Goal: Task Accomplishment & Management: Complete application form

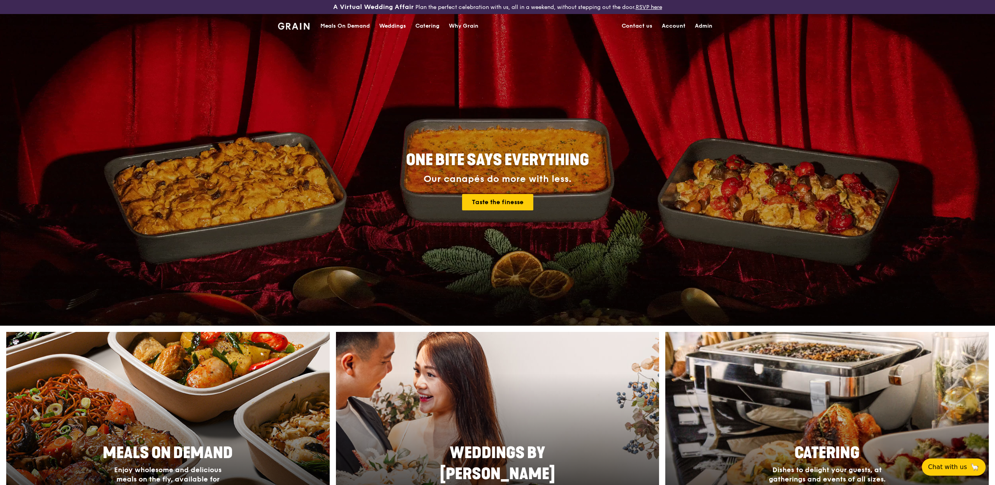
click at [349, 25] on div "Meals On Demand" at bounding box center [344, 25] width 49 height 23
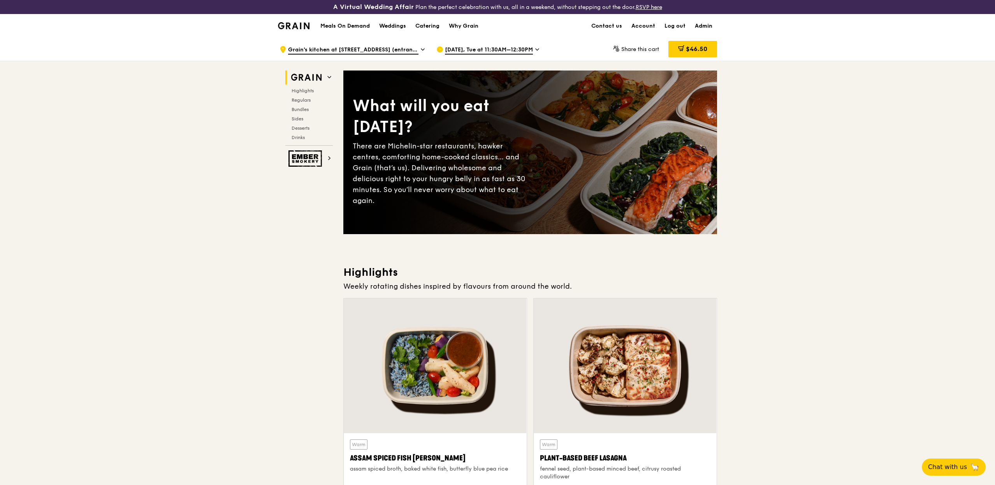
click at [699, 31] on link "Admin" at bounding box center [703, 25] width 27 height 23
select select "100"
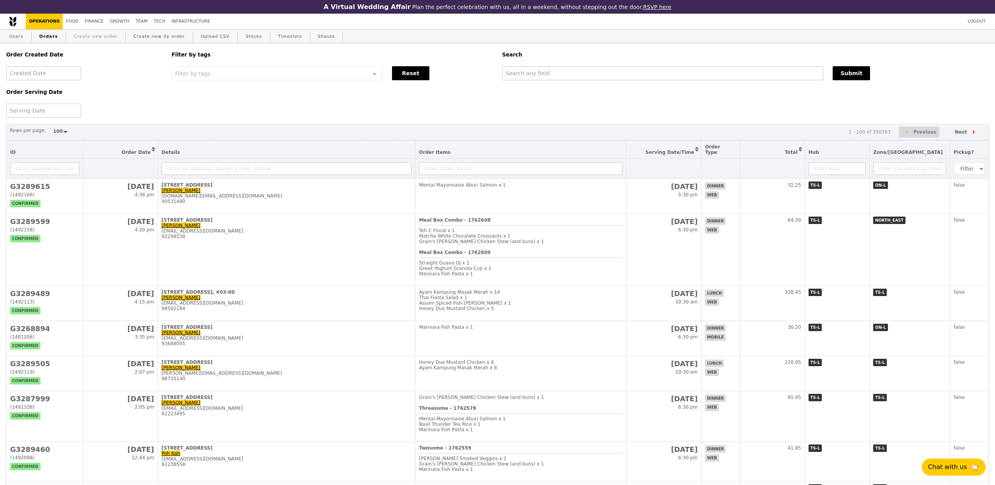
click at [103, 35] on link "Create new order" at bounding box center [96, 37] width 50 height 14
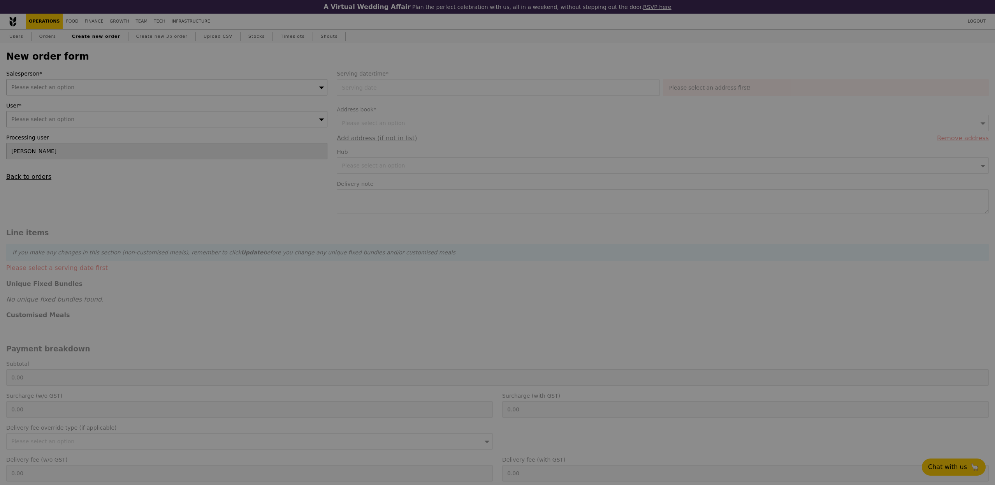
type input "Confirm"
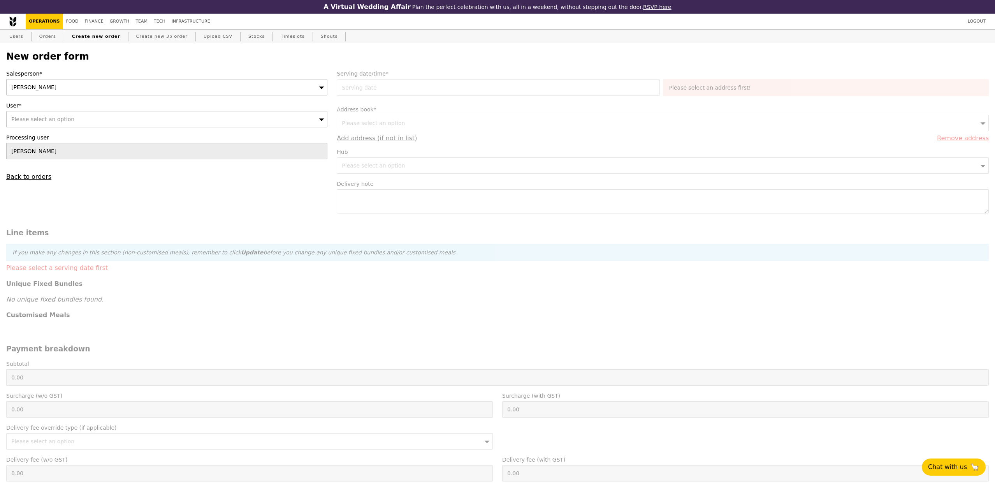
click at [60, 118] on span "Please select an option" at bounding box center [42, 119] width 63 height 6
click at [59, 120] on input "User*" at bounding box center [167, 119] width 320 height 16
paste input "lilianchua2704@gmail.com"
type input "lilianchua2704@gmail.com"
type input "Confirm"
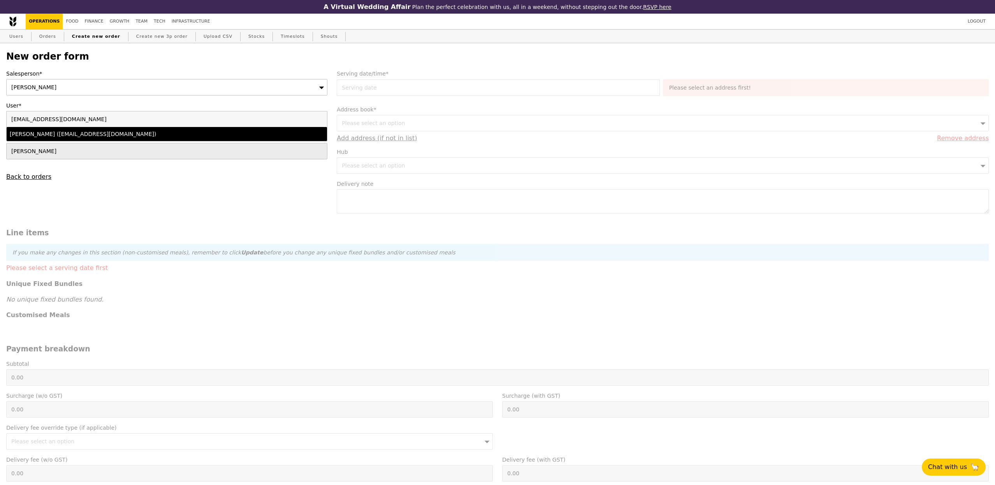
type input "lilianchua2704@gmail.com"
click at [65, 135] on div "Lilian Chua (lilianchua2704@gmail.com)" at bounding box center [128, 134] width 236 height 8
type input "Loading..."
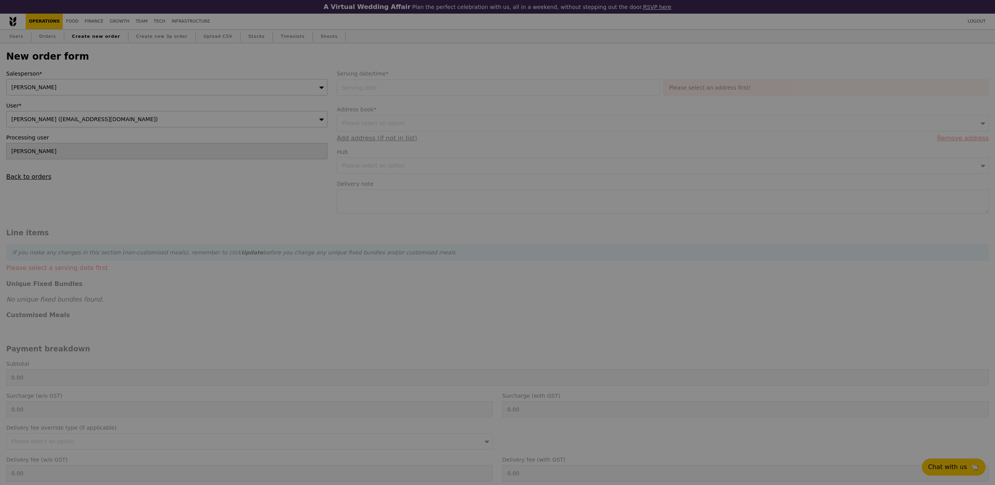
type input "10.00"
type input "10.90"
type input "Confirm"
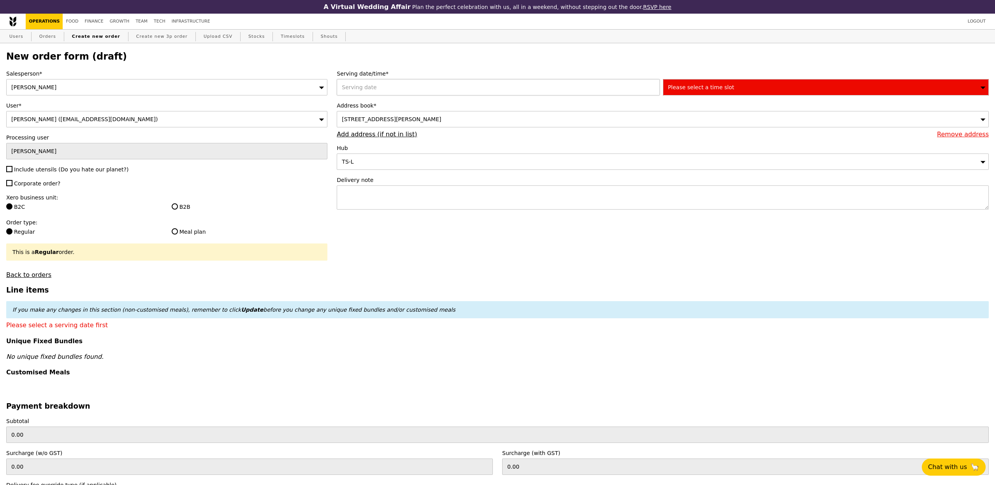
click at [366, 85] on div at bounding box center [500, 87] width 326 height 16
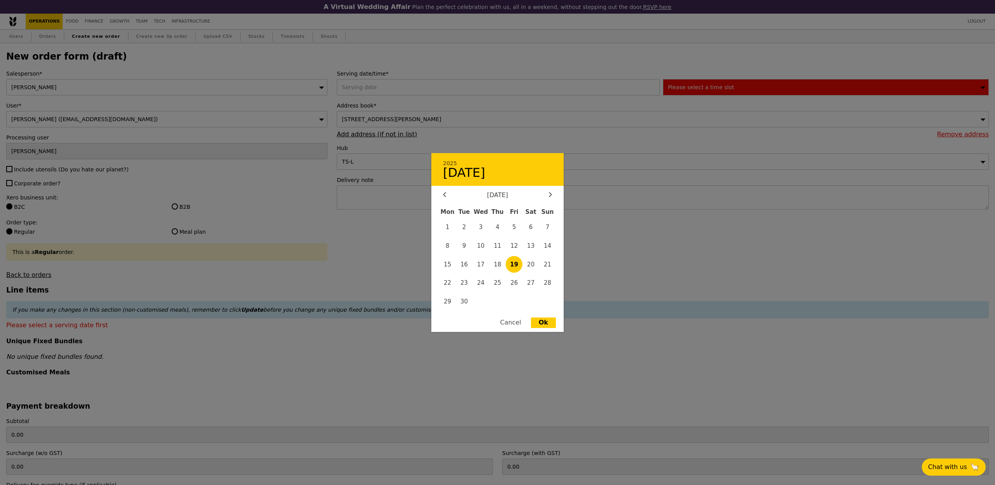
click at [362, 88] on div at bounding box center [497, 242] width 995 height 485
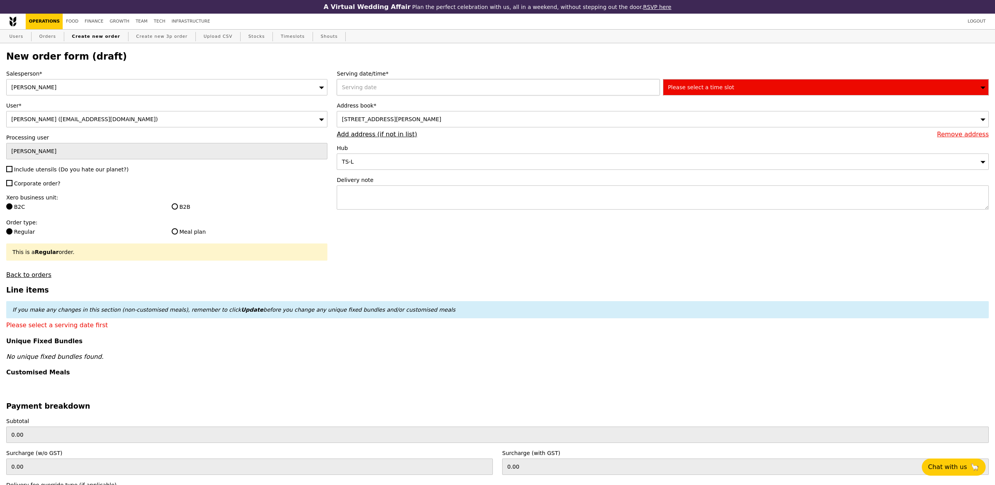
click at [390, 82] on div at bounding box center [500, 87] width 326 height 16
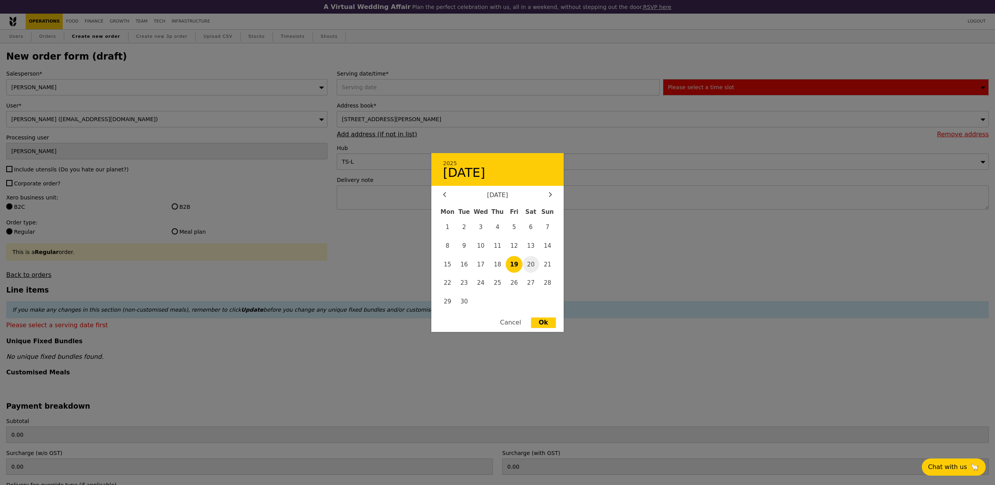
click at [532, 263] on span "20" at bounding box center [531, 264] width 17 height 17
type input "20 Sep 2025"
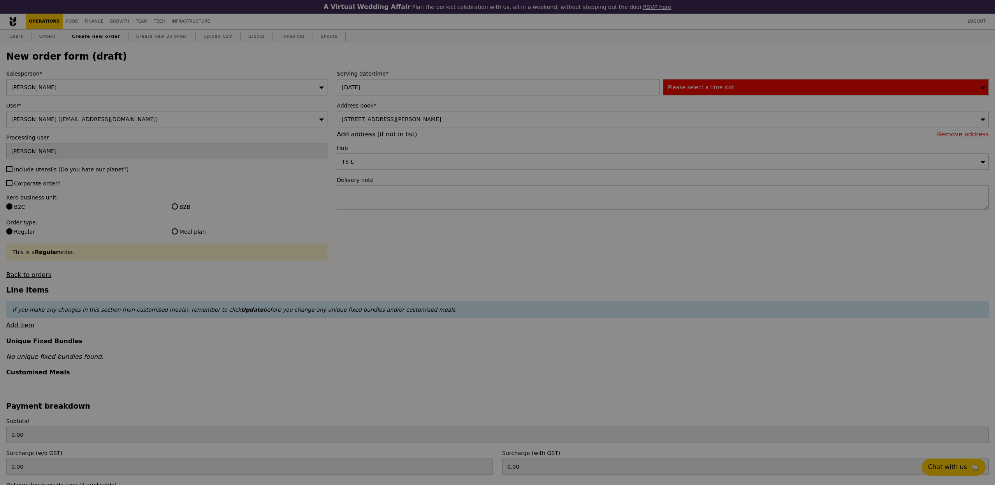
click at [721, 86] on div at bounding box center [497, 242] width 995 height 485
click at [724, 90] on div at bounding box center [497, 242] width 995 height 485
click at [96, 188] on div at bounding box center [497, 242] width 995 height 485
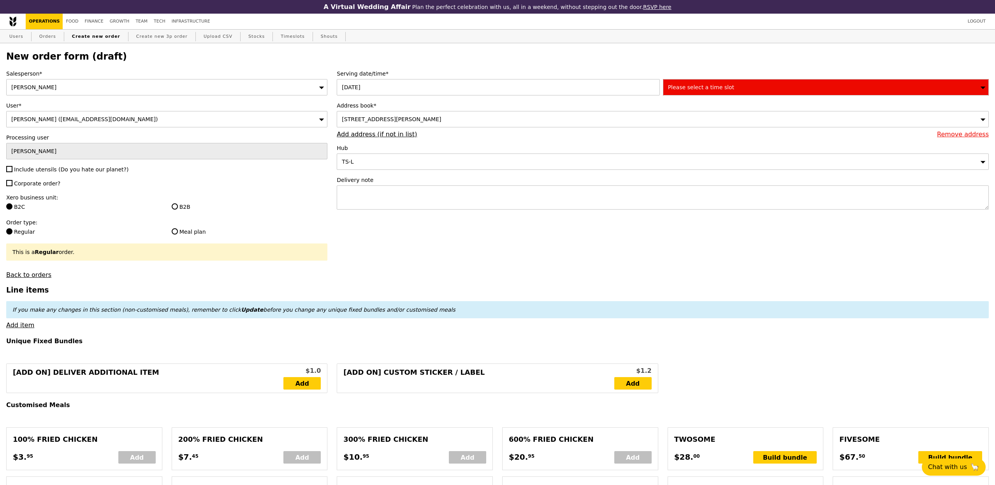
click at [687, 94] on div "Please select a time slot" at bounding box center [826, 87] width 326 height 16
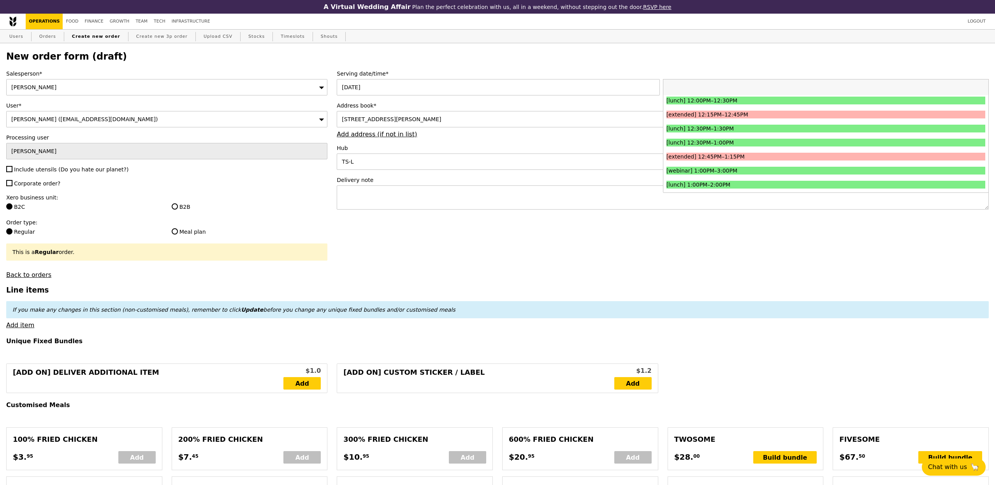
scroll to position [373, 0]
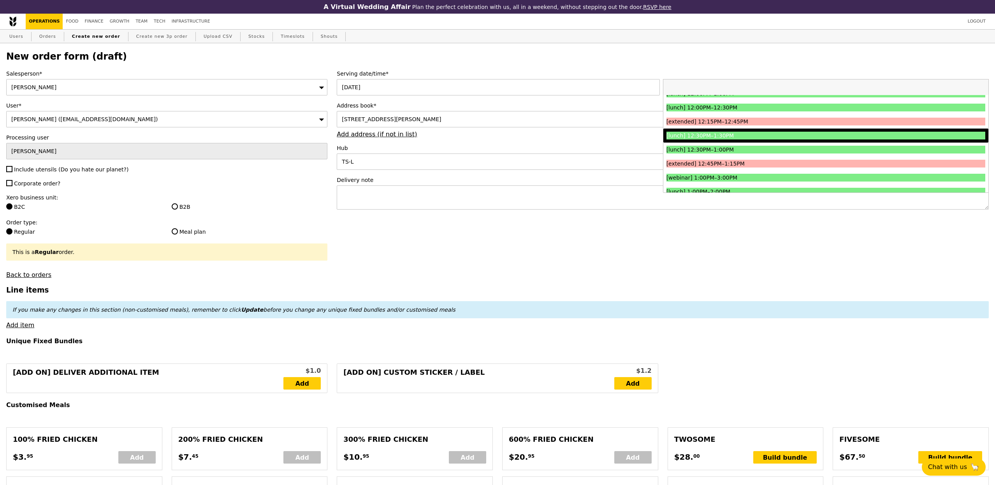
click at [748, 138] on div "[lunch] 12:30PM–1:30PM" at bounding box center [786, 136] width 239 height 8
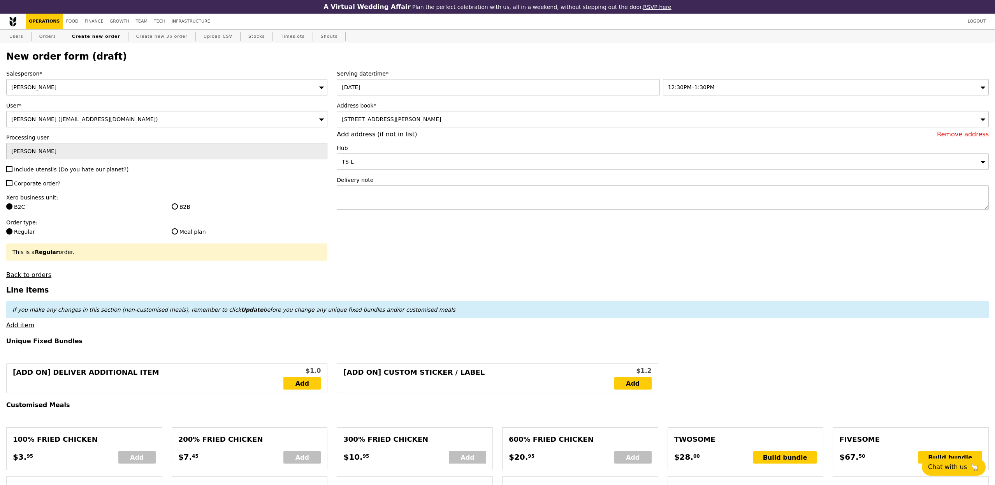
type input "Confirm"
click at [77, 169] on span "Include utensils (Do you hate our planet?)" at bounding box center [71, 169] width 114 height 6
click at [12, 169] on input "Include utensils (Do you hate our planet?)" at bounding box center [9, 169] width 6 height 6
checkbox input "true"
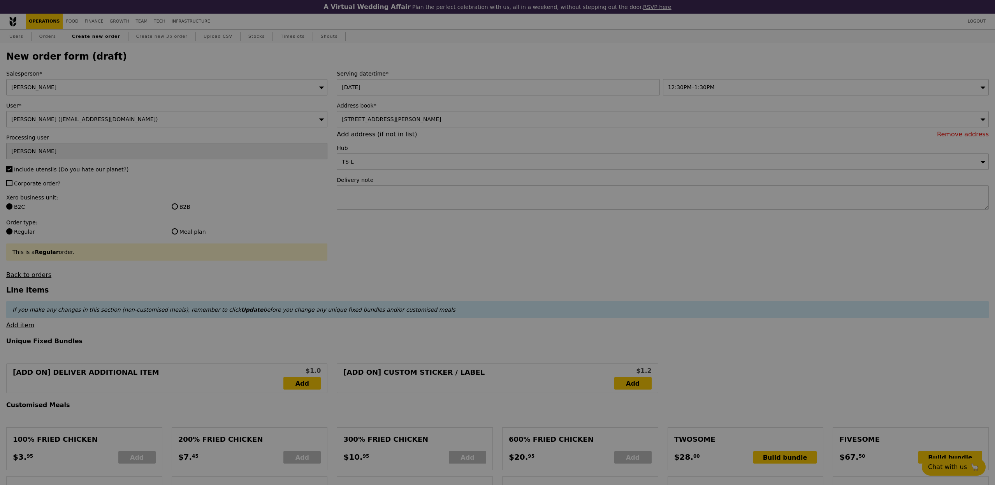
type input "Confirm"
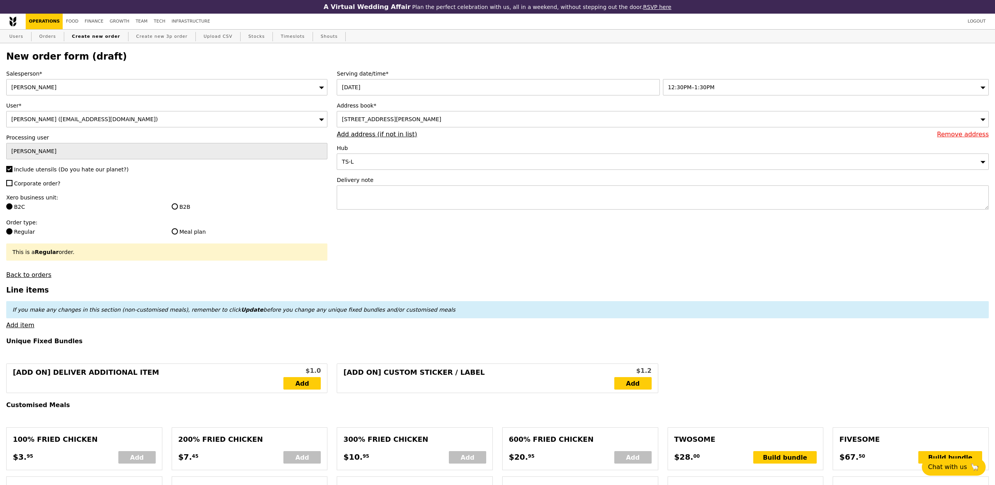
click at [37, 181] on span "Corporate order?" at bounding box center [37, 183] width 46 height 6
click at [12, 181] on input "Corporate order?" at bounding box center [9, 183] width 6 height 6
checkbox input "true"
click at [176, 205] on input "B2B" at bounding box center [175, 206] width 6 height 6
radio input "true"
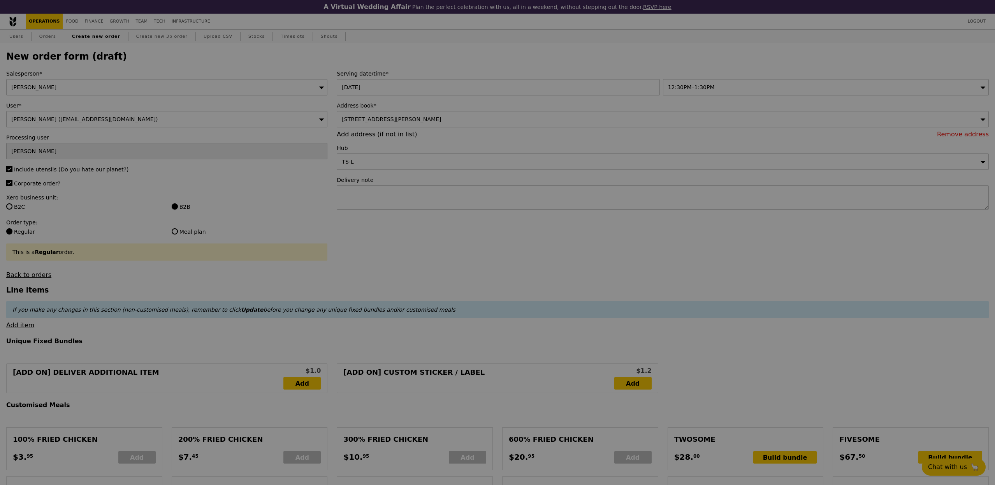
type input "Confirm"
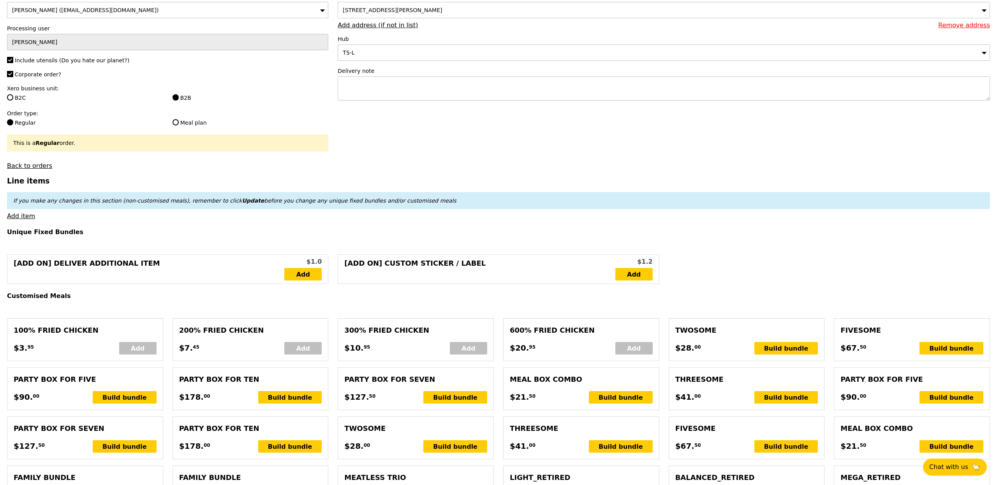
scroll to position [187, 0]
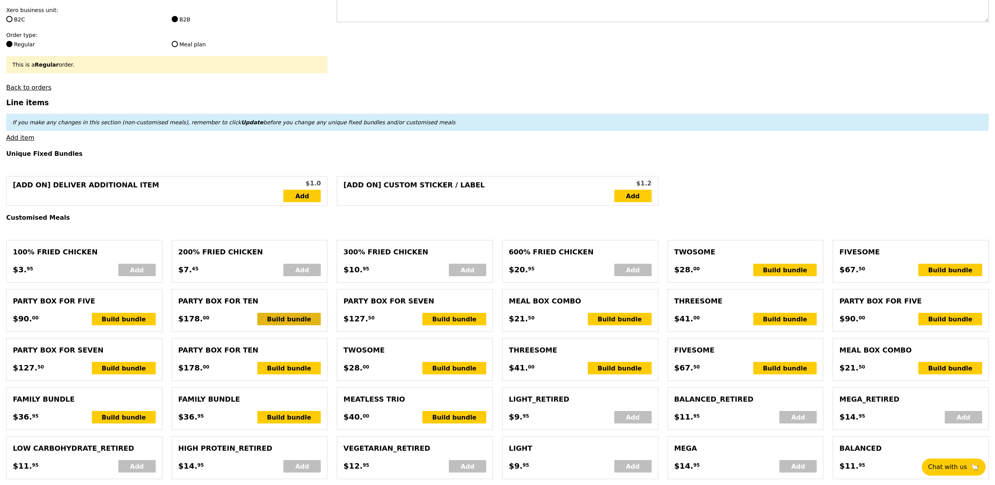
click at [299, 325] on div "Build bundle" at bounding box center [289, 319] width 64 height 12
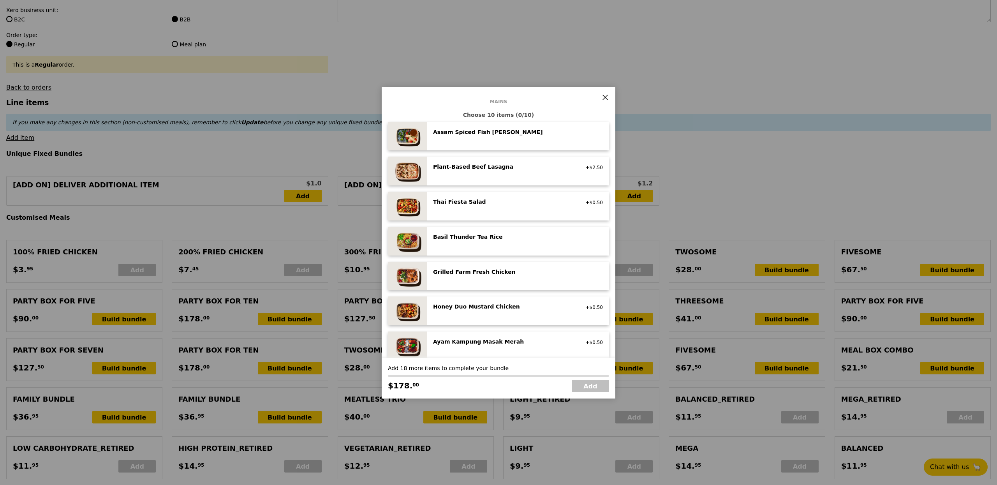
scroll to position [55, 0]
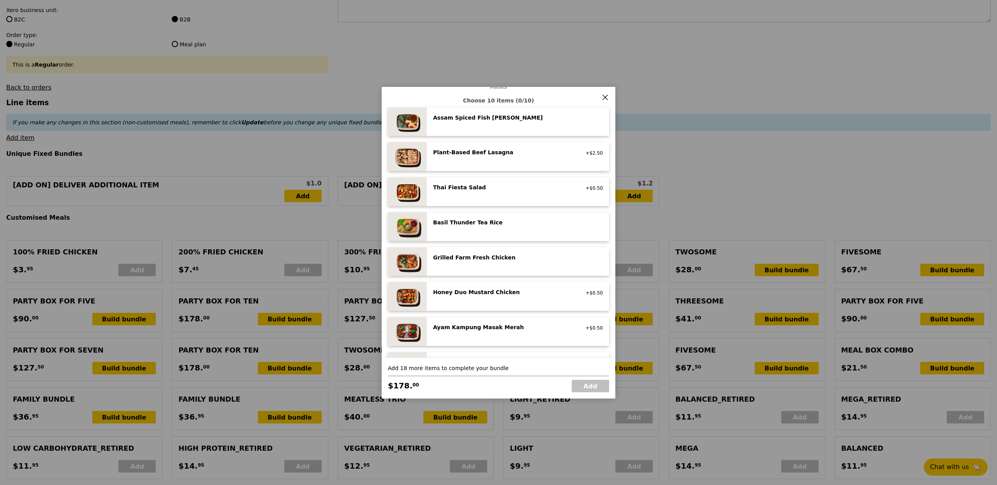
click at [477, 287] on div "Honey Duo Mustard Chicken high protein, contains allium, soy, wheat +$0.50" at bounding box center [518, 296] width 182 height 29
click at [477, 287] on div "Honey Duo Mustard Chicken high protein, contains allium, soy, wheat +$0.50 Remo…" at bounding box center [518, 296] width 182 height 29
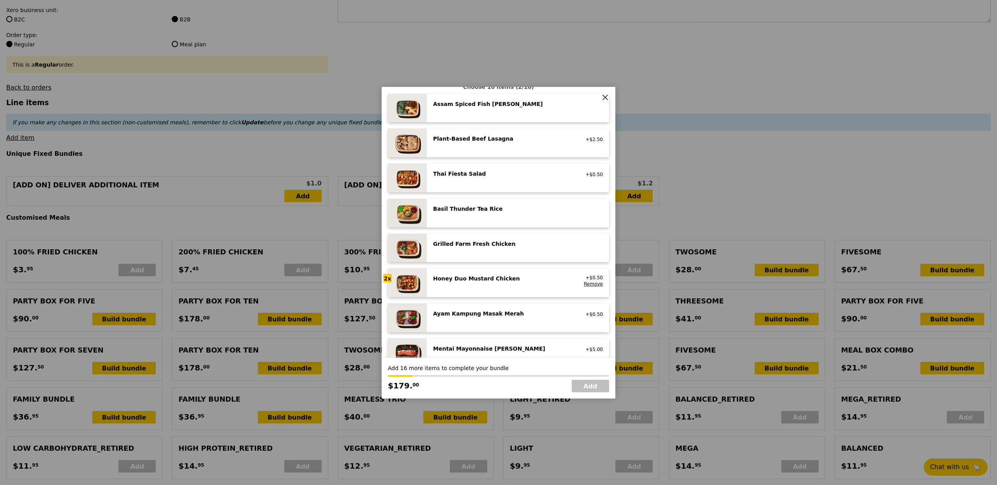
click at [478, 310] on div "Ayam Kampung Masak Merah" at bounding box center [503, 314] width 140 height 8
click at [487, 347] on div "Mentai Mayonnaise [PERSON_NAME]" at bounding box center [503, 349] width 140 height 8
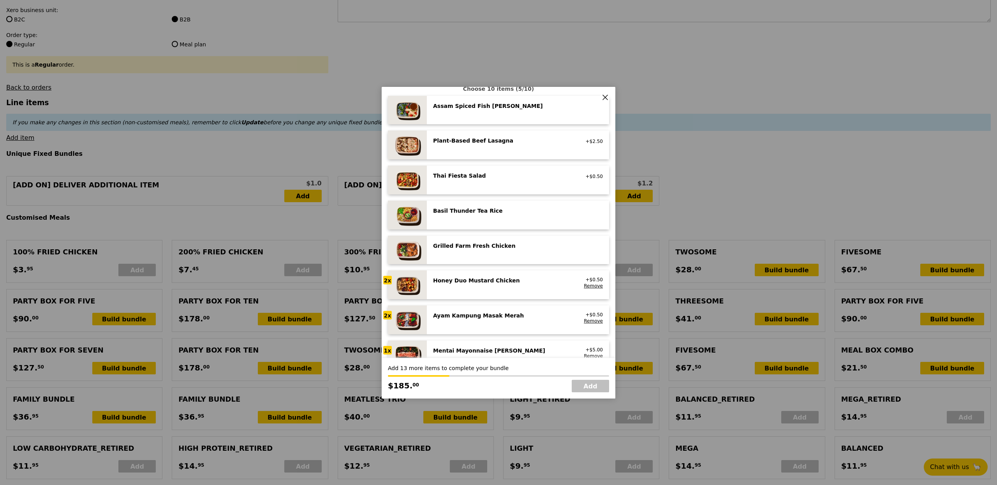
scroll to position [59, 0]
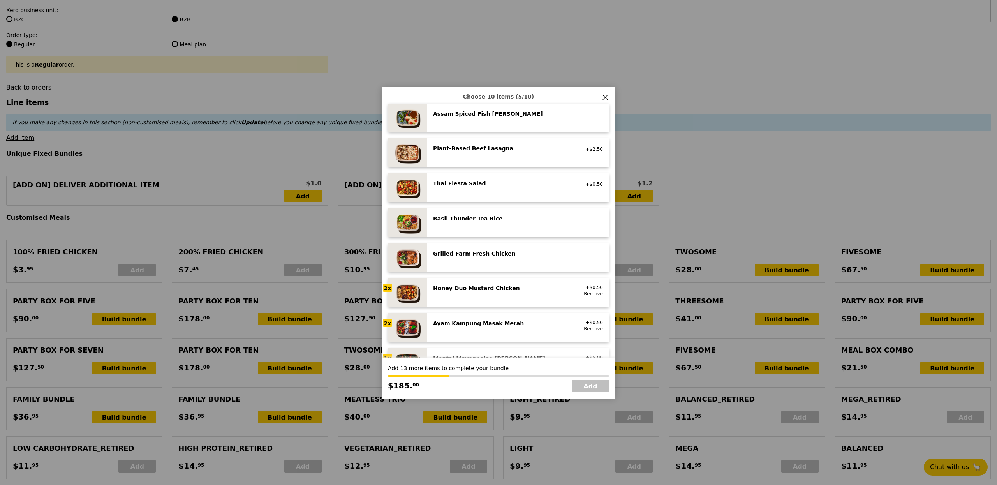
click at [605, 95] on icon at bounding box center [605, 97] width 7 height 7
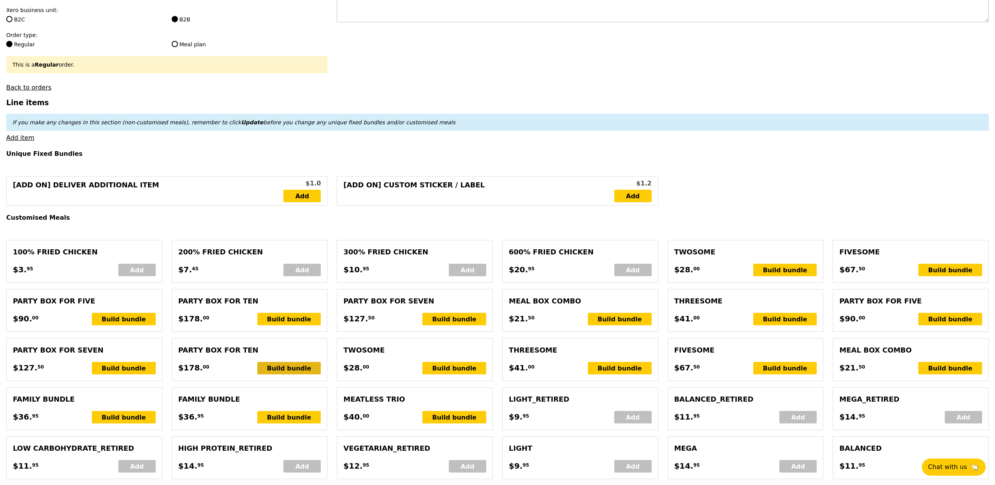
click at [283, 369] on div "Build bundle" at bounding box center [289, 368] width 64 height 12
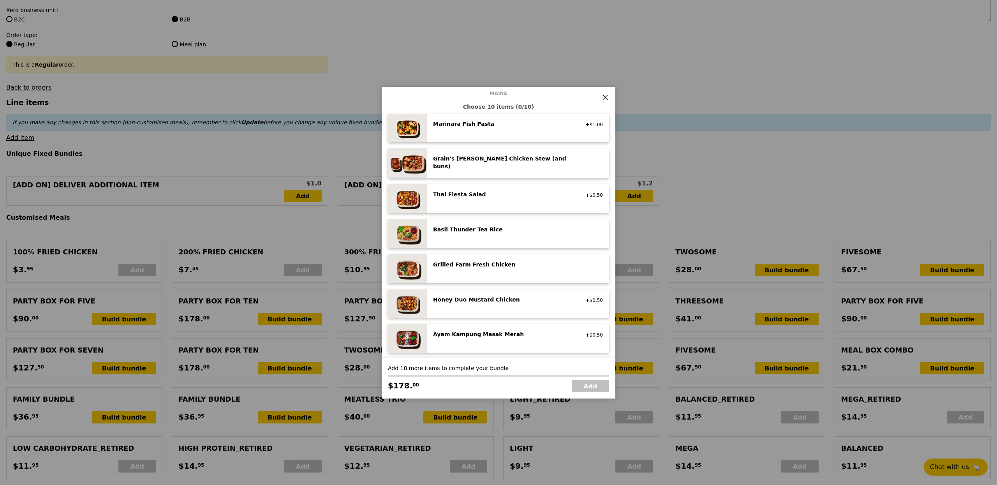
scroll to position [55, 0]
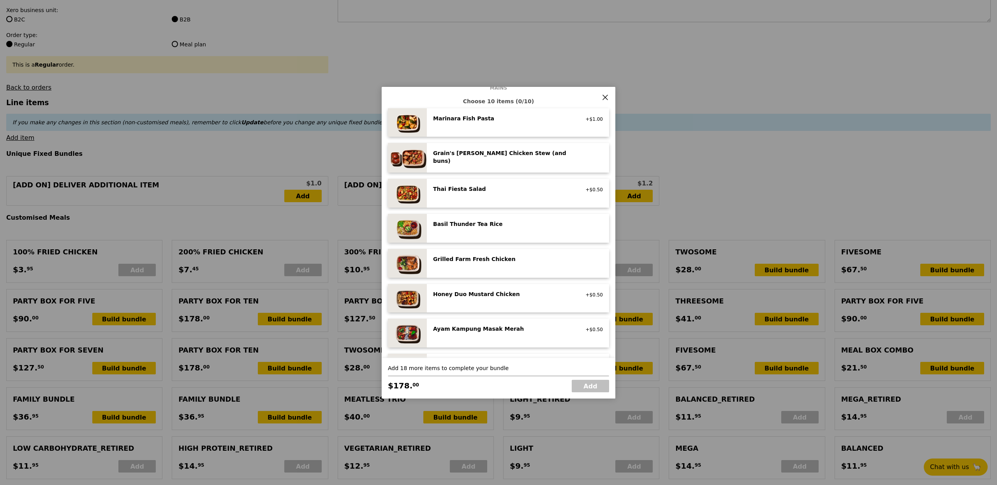
click at [484, 299] on div "Honey Duo Mustard Chicken high protein, contains allium, soy, wheat +$0.50" at bounding box center [518, 298] width 170 height 16
click at [484, 299] on div "Honey Duo Mustard Chicken high protein, contains allium, soy, wheat" at bounding box center [502, 296] width 149 height 12
click at [488, 337] on div "Ayam Kampung Masak Merah high protein, spicy, contains allium, shellfish, soy, …" at bounding box center [518, 333] width 170 height 16
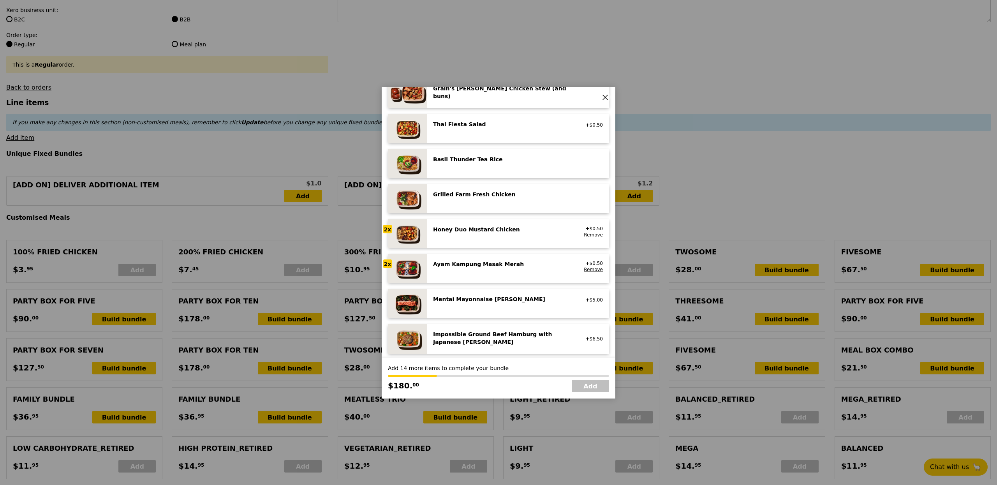
click at [483, 303] on div "Mentai Mayonnaise Aburi Salmon pescatarian, contains egg, soy, wheat" at bounding box center [502, 299] width 149 height 9
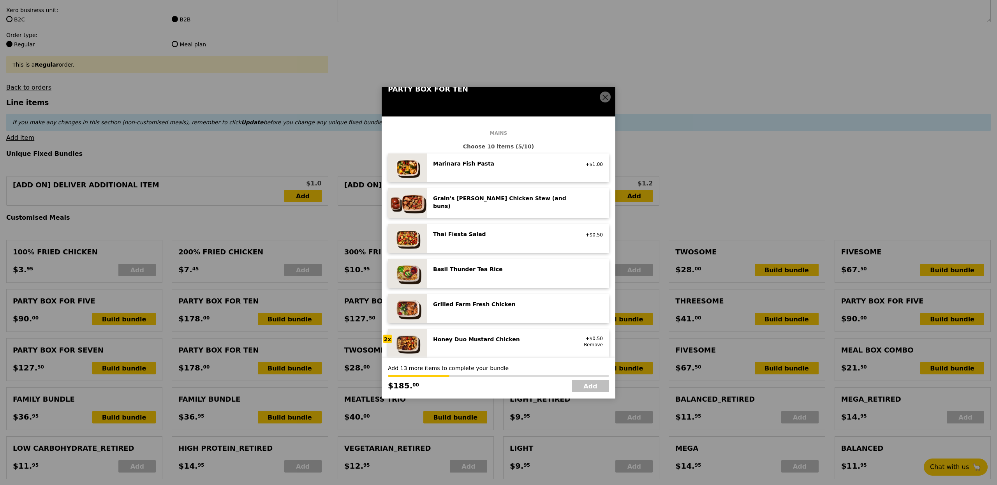
scroll to position [0, 0]
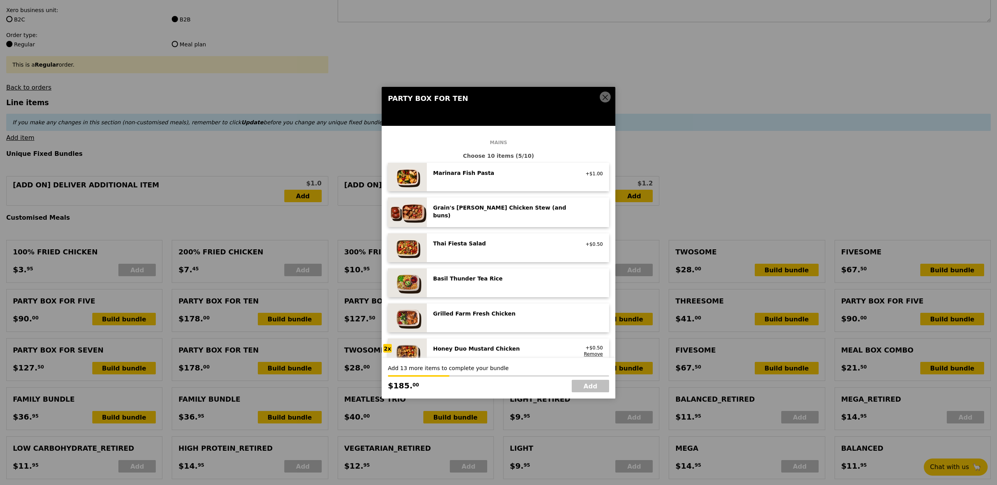
click at [493, 182] on div "Marinara Fish Pasta pescatarian, contains allium, dairy, nuts, wheat +$1.00" at bounding box center [518, 177] width 170 height 16
click at [492, 181] on div "Marinara Fish Pasta pescatarian, contains allium, dairy, nuts, wheat" at bounding box center [502, 175] width 149 height 12
click at [485, 206] on div "Grain's [PERSON_NAME] Chicken Stew (and buns)" at bounding box center [503, 212] width 140 height 16
click at [604, 94] on icon at bounding box center [605, 97] width 7 height 7
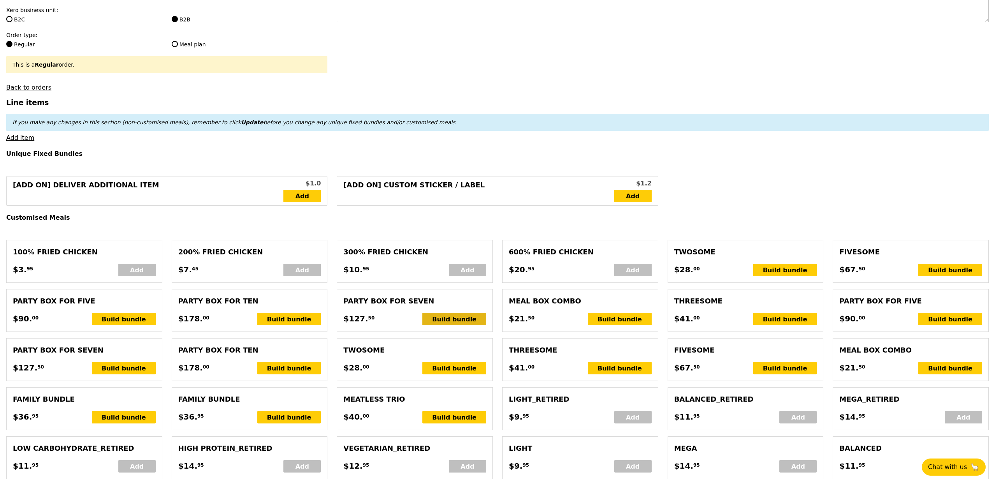
click at [451, 322] on div "Build bundle" at bounding box center [455, 319] width 64 height 12
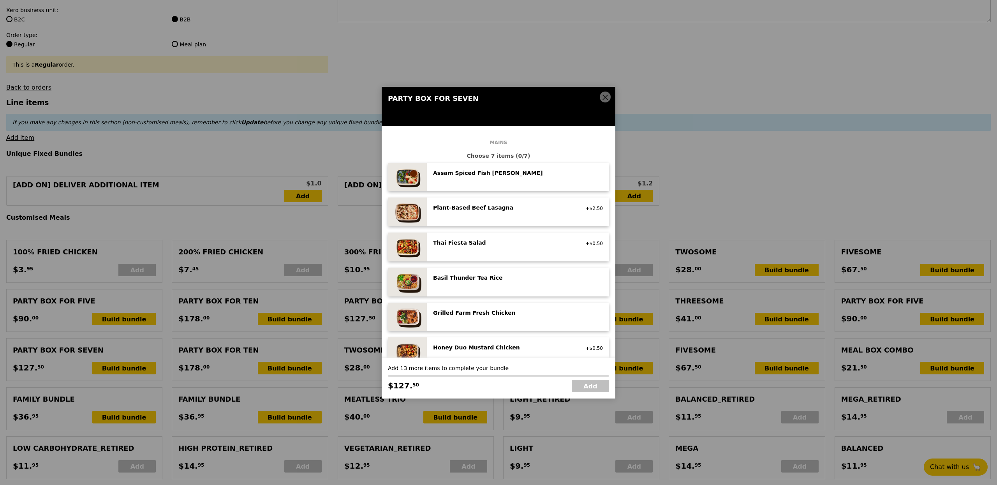
click at [605, 92] on span at bounding box center [605, 97] width 11 height 11
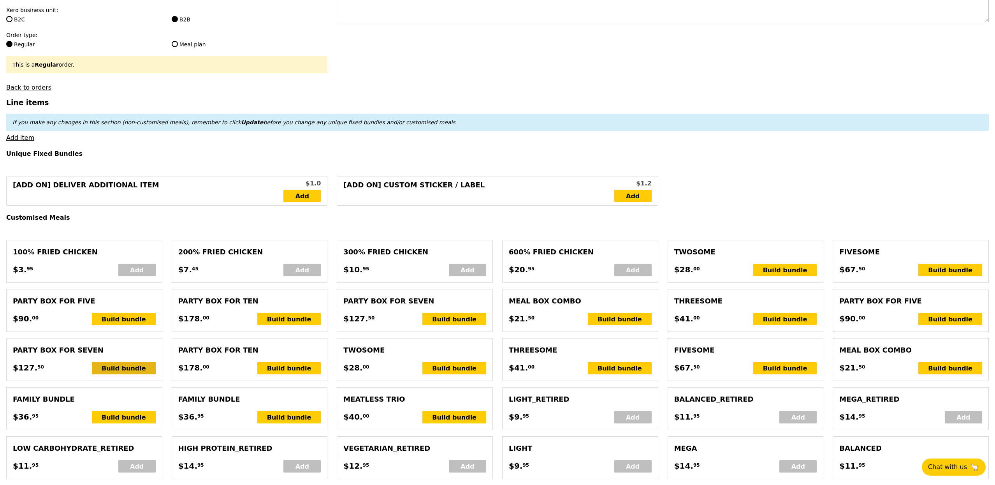
click at [135, 374] on div "Build bundle" at bounding box center [124, 368] width 64 height 12
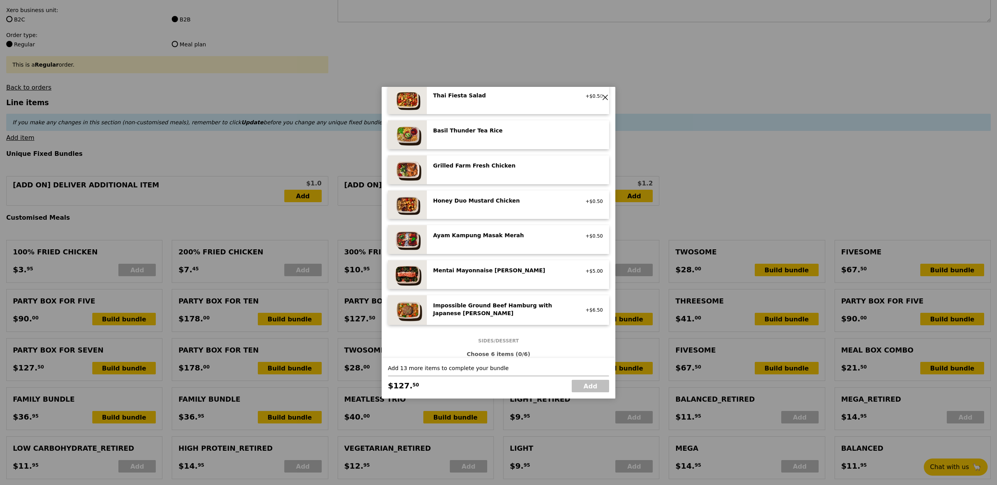
scroll to position [147, 0]
click at [505, 202] on div "Honey Duo Mustard Chicken" at bounding box center [503, 202] width 140 height 8
click at [501, 238] on div "Ayam Kampung Masak Merah" at bounding box center [503, 236] width 140 height 8
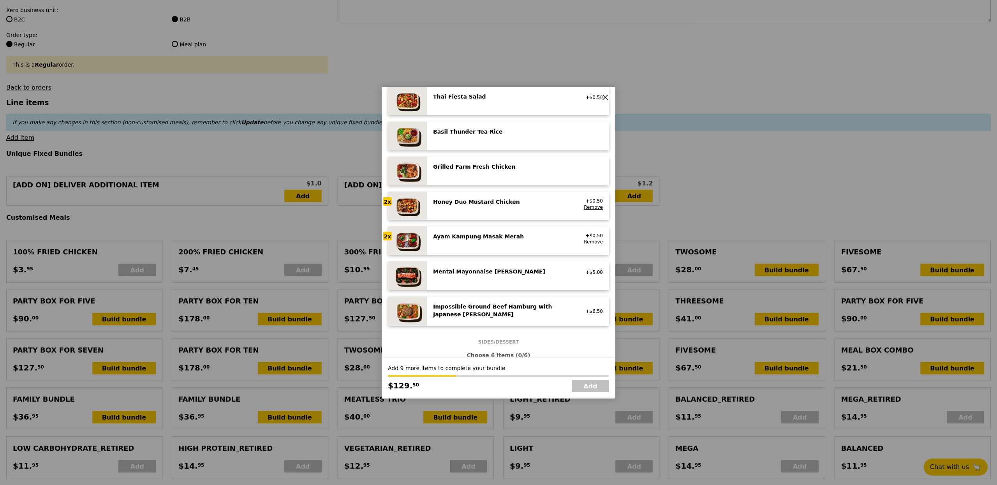
click at [505, 280] on div "Mentai Mayonnaise Aburi Salmon pescatarian, contains egg, soy, wheat +$5.00" at bounding box center [518, 276] width 170 height 16
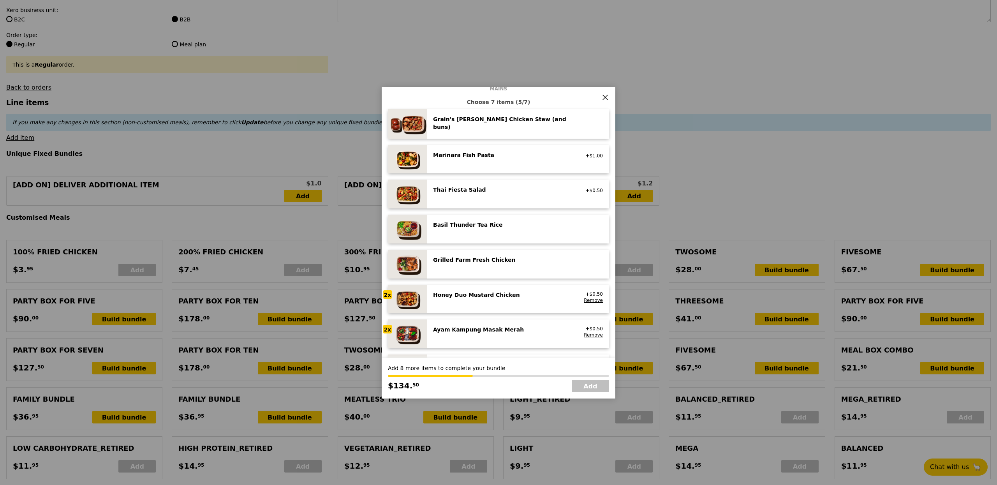
scroll to position [39, 0]
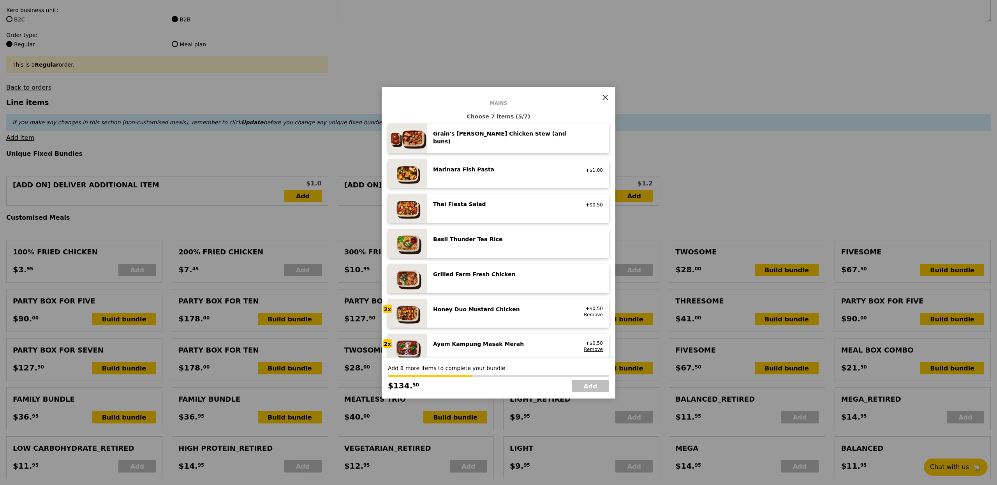
click at [471, 172] on div "Marinara Fish Pasta pescatarian, contains allium, dairy, nuts, wheat" at bounding box center [502, 170] width 149 height 9
click at [495, 137] on div "Grain's [PERSON_NAME] Chicken Stew (and buns)" at bounding box center [503, 138] width 140 height 16
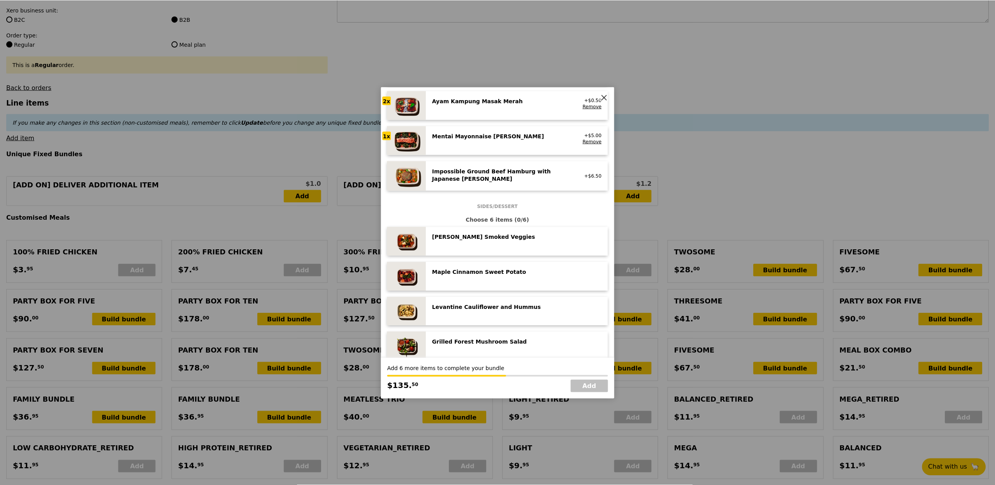
scroll to position [284, 0]
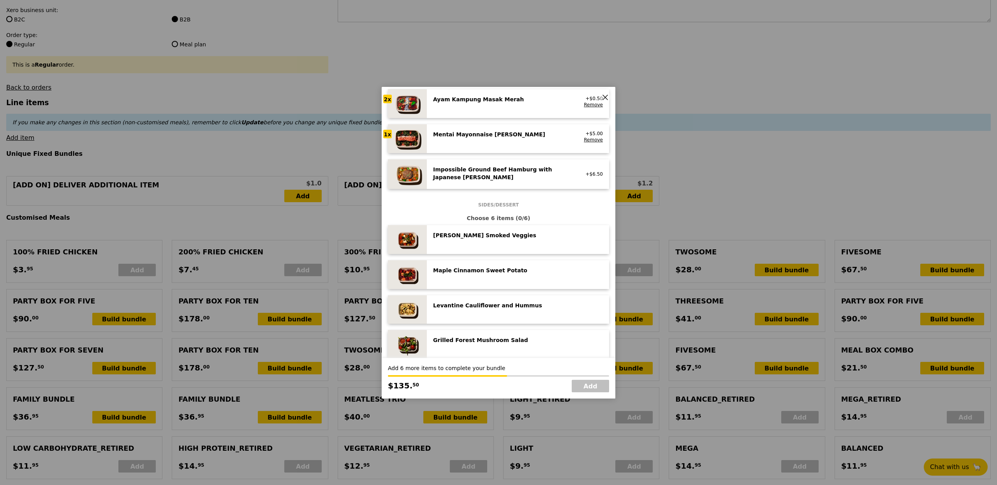
click at [491, 242] on div "Rosemary Smoked Veggies low carb, vegan" at bounding box center [518, 239] width 170 height 16
click at [491, 242] on div "Rosemary Smoked Veggies low carb, vegan Remove" at bounding box center [518, 239] width 170 height 16
click at [493, 282] on div "Maple Cinnamon Sweet Potato vegan" at bounding box center [518, 274] width 182 height 29
click at [493, 282] on div "Maple Cinnamon Sweet Potato vegan Remove" at bounding box center [518, 274] width 182 height 29
click at [606, 97] on icon at bounding box center [605, 97] width 5 height 5
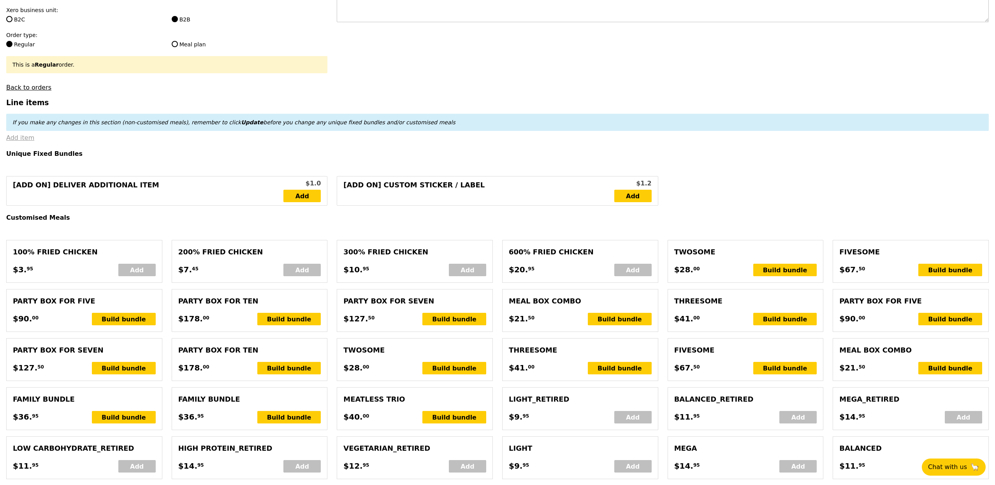
click at [25, 141] on link "Add item" at bounding box center [20, 137] width 28 height 7
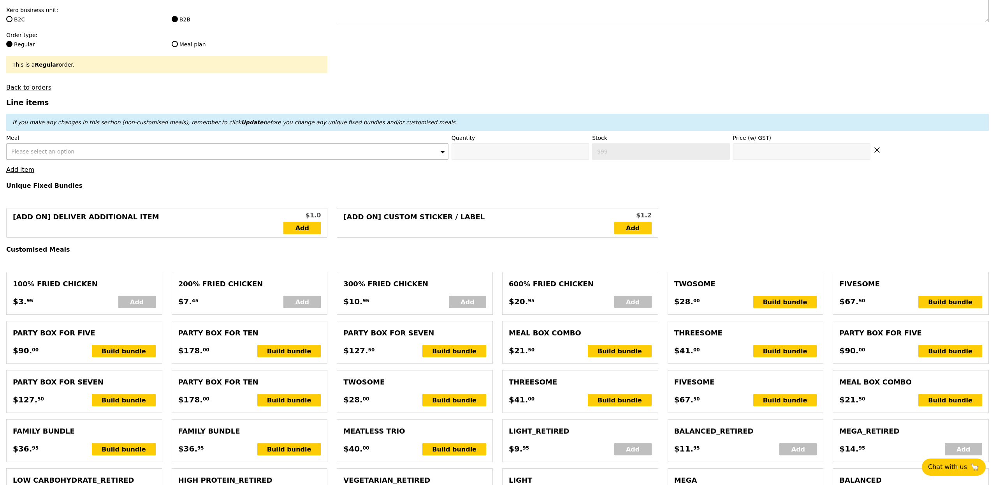
click at [54, 152] on span "Please select an option" at bounding box center [42, 151] width 63 height 6
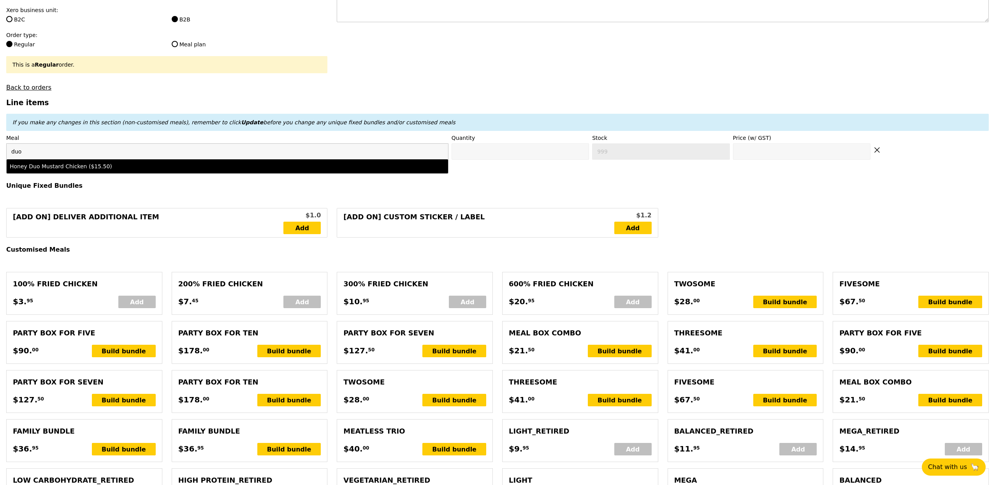
type input "duo"
click at [37, 173] on li "Honey Duo Mustard Chicken ($15.50)" at bounding box center [228, 166] width 442 height 14
type input "Confirm anyway"
type input "0"
type input "493"
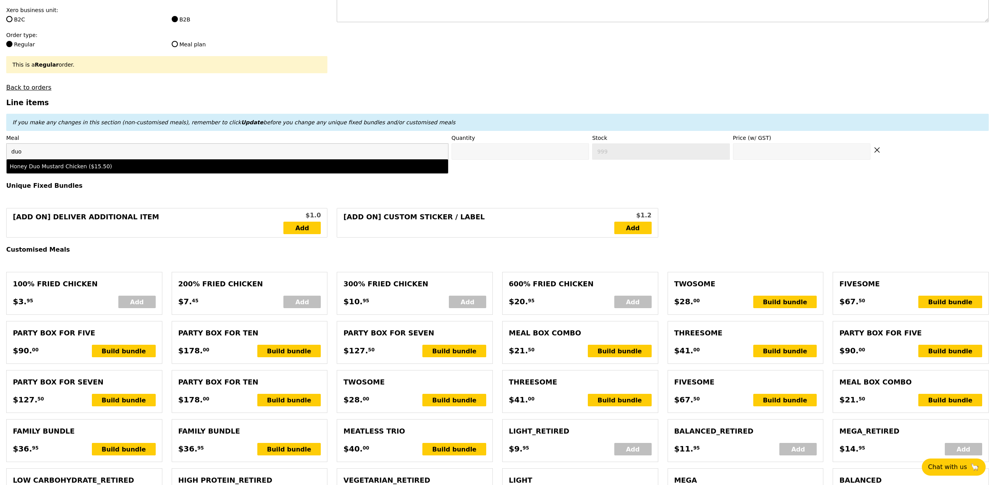
type input "15.5"
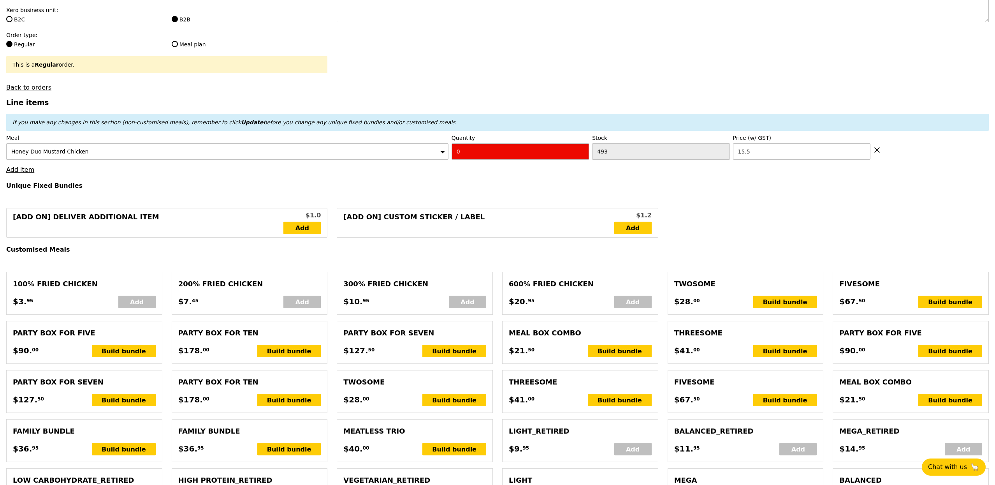
click at [482, 160] on input "0" at bounding box center [520, 151] width 137 height 16
type input "Confirm"
type input "2"
click at [17, 172] on link "Add item" at bounding box center [20, 169] width 28 height 7
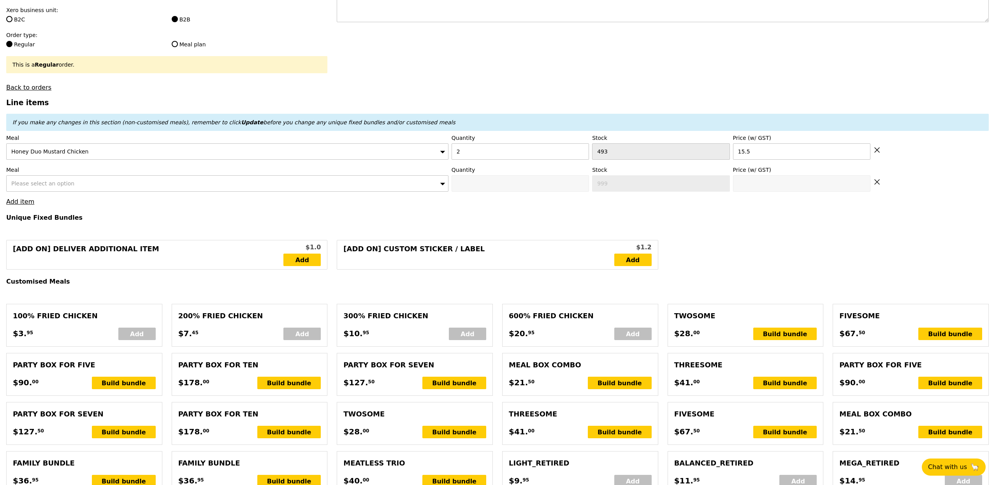
click at [62, 186] on span "Please select an option" at bounding box center [42, 183] width 63 height 6
type input "Loading..."
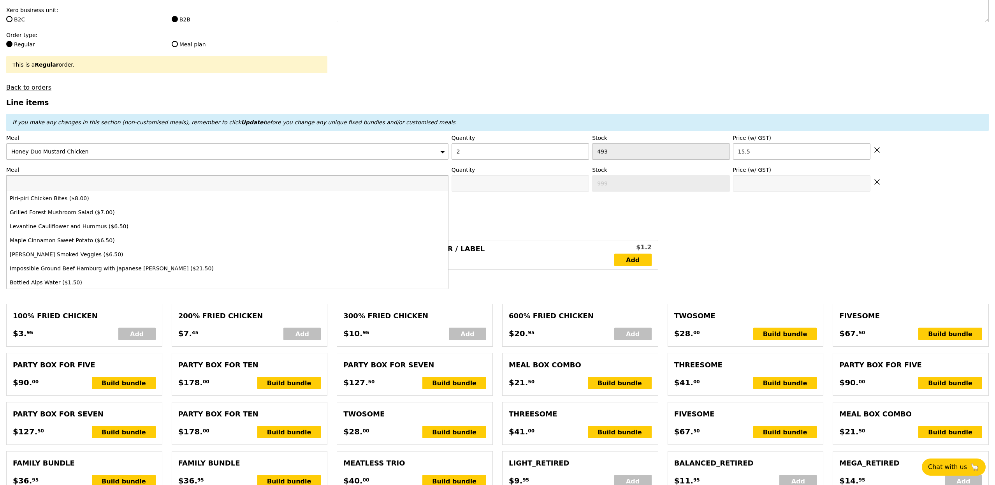
type input "31.00"
type input "7.16"
type input "7.80"
type input "38.80"
type input "Confirm"
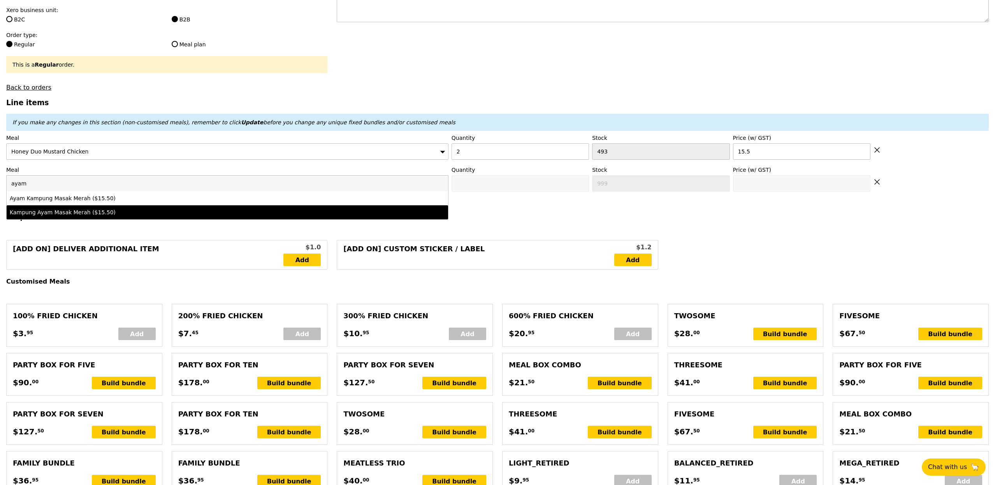
type input "ayam"
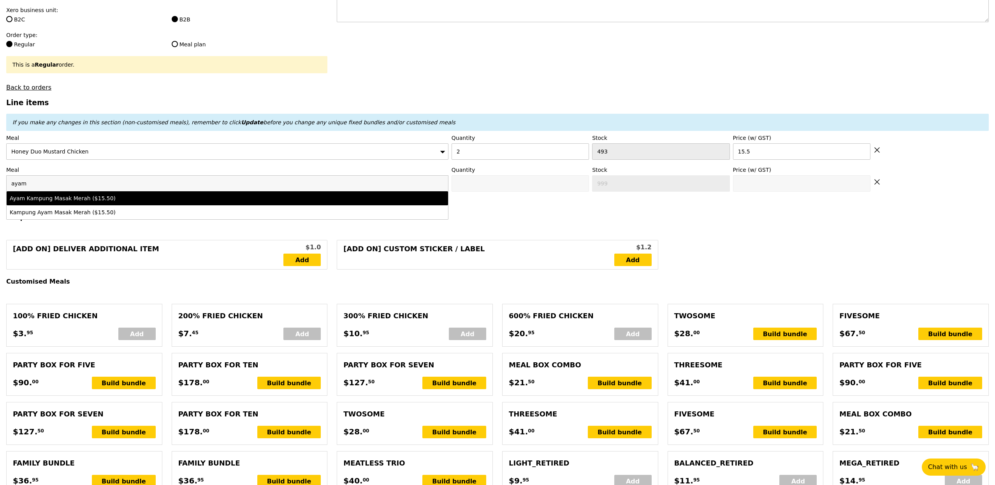
click at [114, 202] on div "Ayam Kampung Masak Merah ($15.50)" at bounding box center [173, 198] width 326 height 8
type input "Confirm anyway"
type input "0"
type input "500"
type input "15.5"
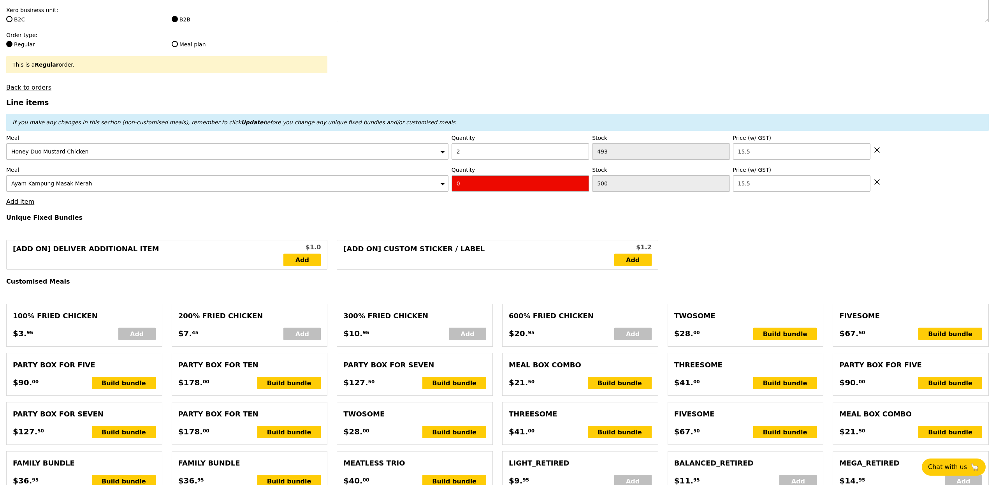
click at [463, 190] on input "0" at bounding box center [520, 183] width 137 height 16
type input "Confirm"
type input "2"
type input "Loading..."
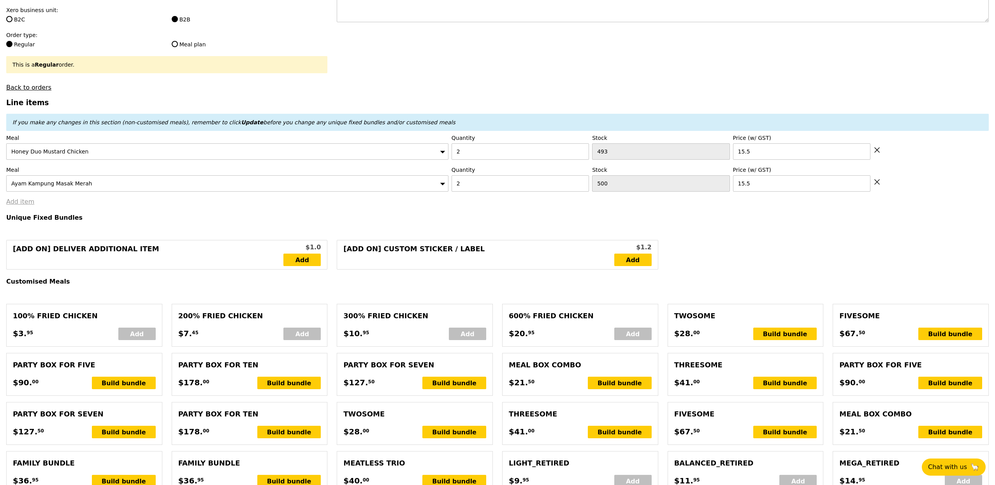
type input "62.00"
type input "4.31"
type input "4.70"
type input "66.70"
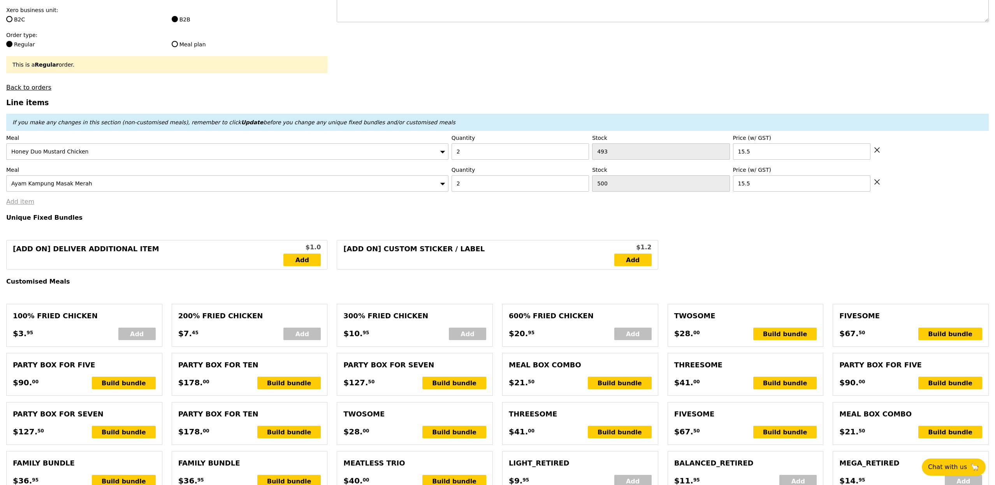
click at [25, 204] on link "Add item" at bounding box center [20, 201] width 28 height 7
type input "Confirm"
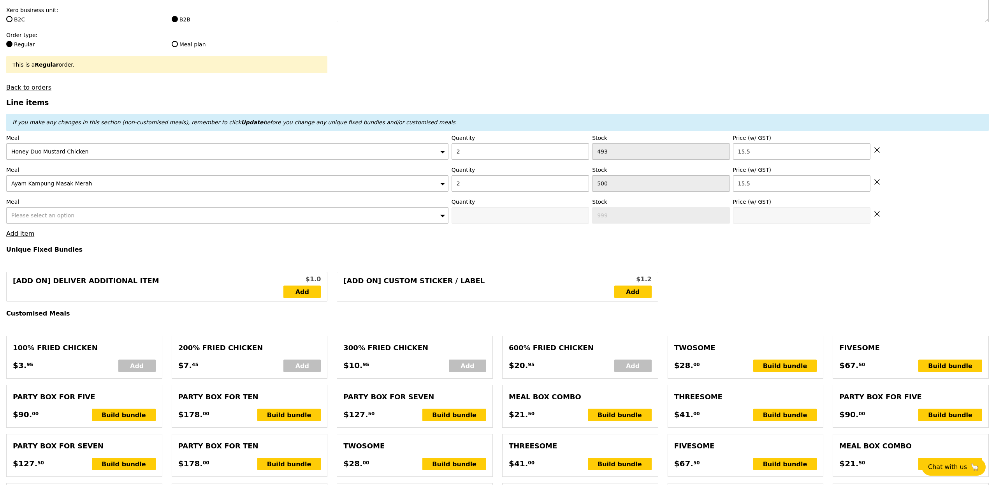
click at [56, 218] on span "Please select an option" at bounding box center [42, 215] width 63 height 6
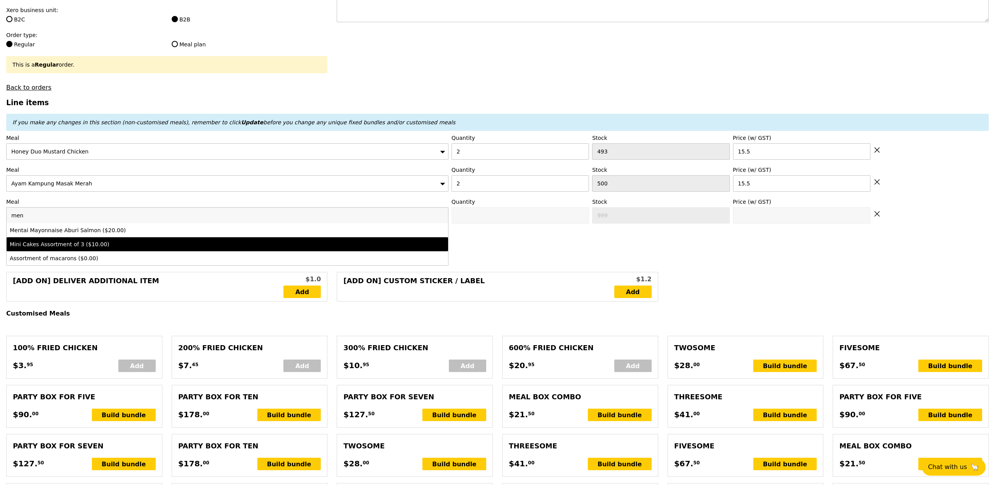
type input "men"
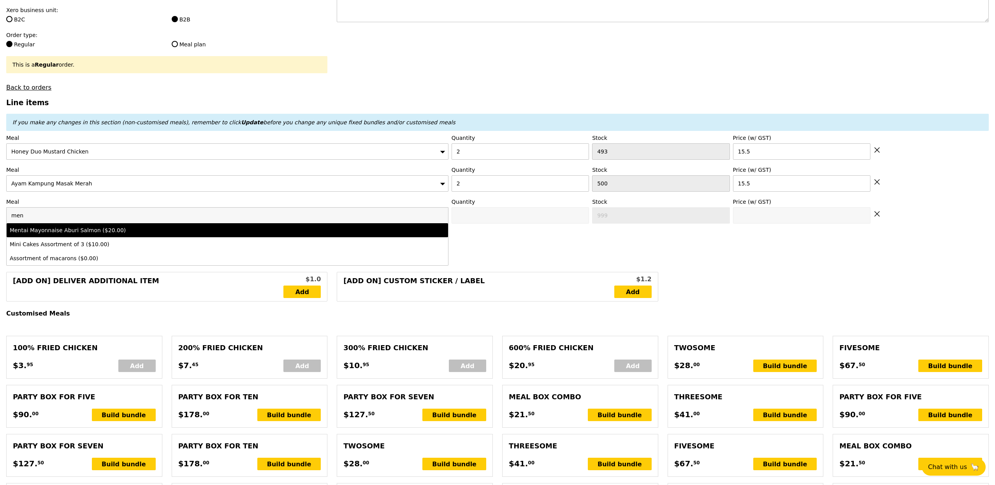
click at [129, 232] on div "Mentai Mayonnaise Aburi Salmon ($20.00)" at bounding box center [173, 230] width 326 height 8
type input "Confirm anyway"
type input "0"
type input "500"
type input "20.0"
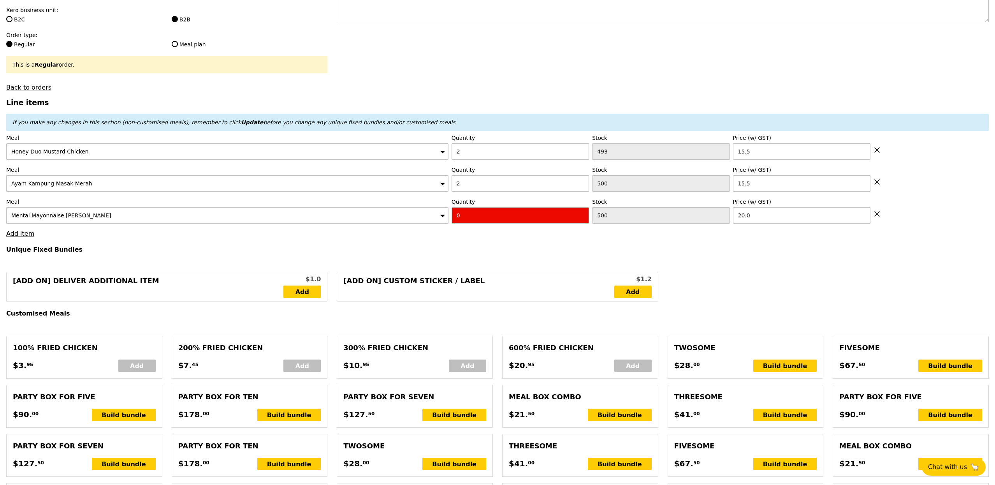
click at [467, 215] on input "0" at bounding box center [520, 215] width 137 height 16
type input "Confirm"
type input "1"
type input "Loading..."
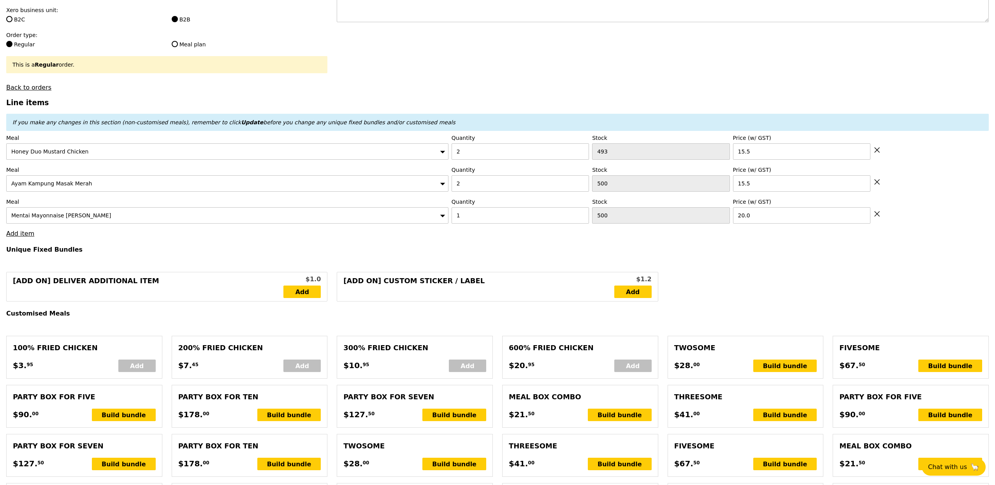
type input "82.00"
type input "3.62"
type input "3.95"
type input "85.95"
type input "Confirm"
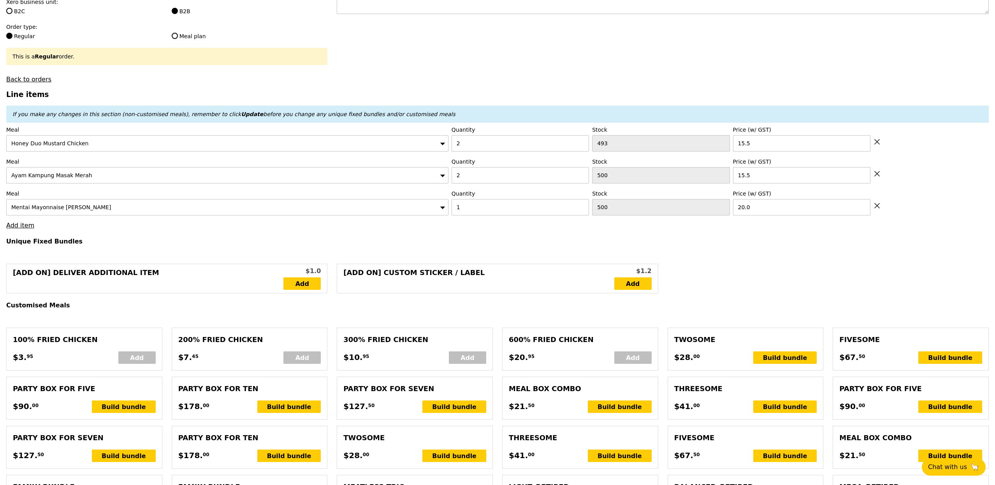
scroll to position [197, 0]
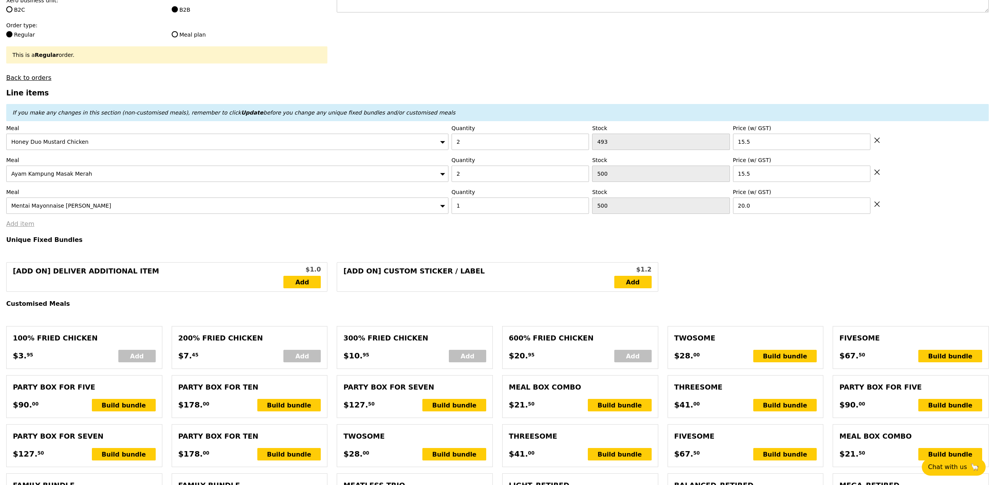
click at [24, 226] on link "Add item" at bounding box center [20, 223] width 28 height 7
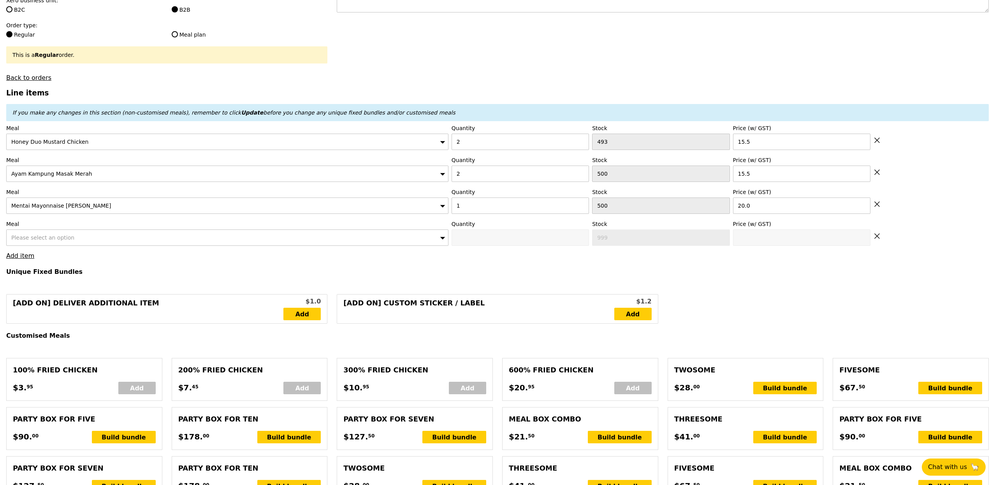
click at [46, 237] on span "Please select an option" at bounding box center [42, 237] width 63 height 6
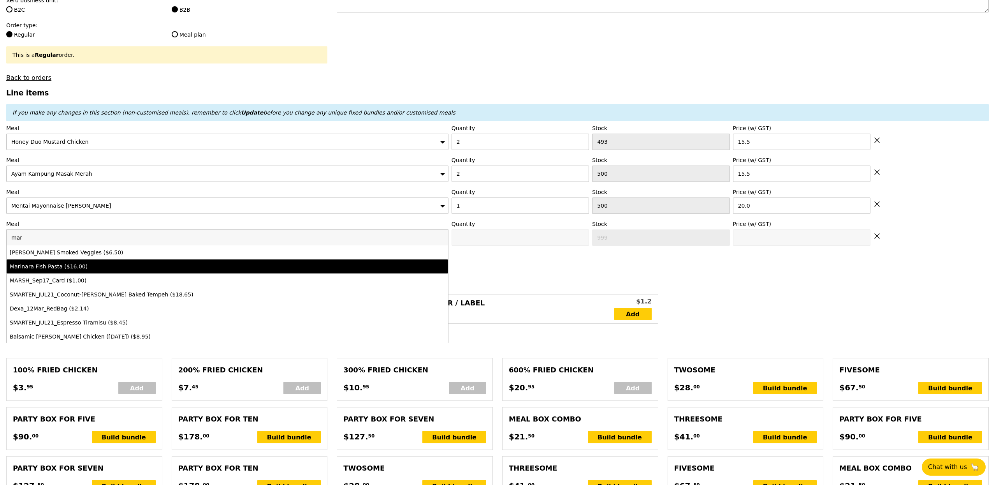
type input "mar"
click at [81, 273] on li "Marinara Fish Pasta ($16.00)" at bounding box center [228, 266] width 442 height 14
type input "Confirm anyway"
type input "0"
type input "497"
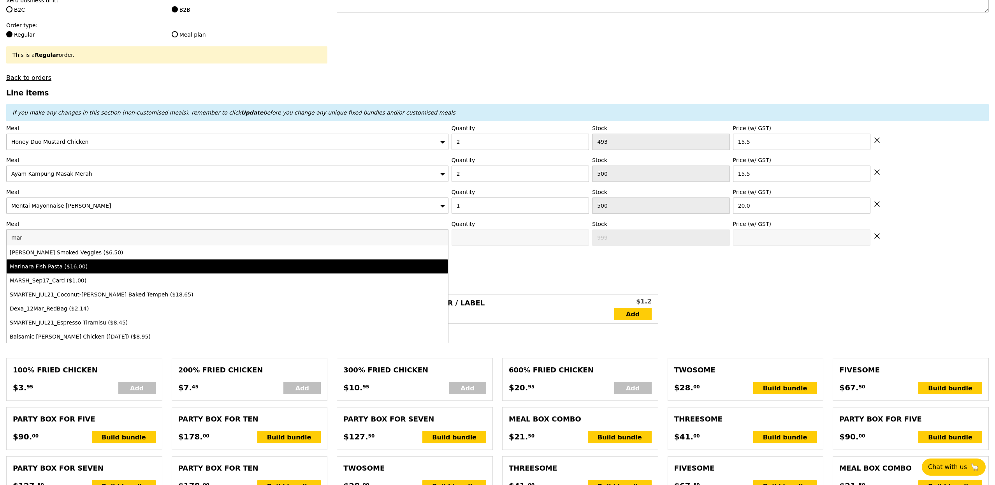
type input "16.0"
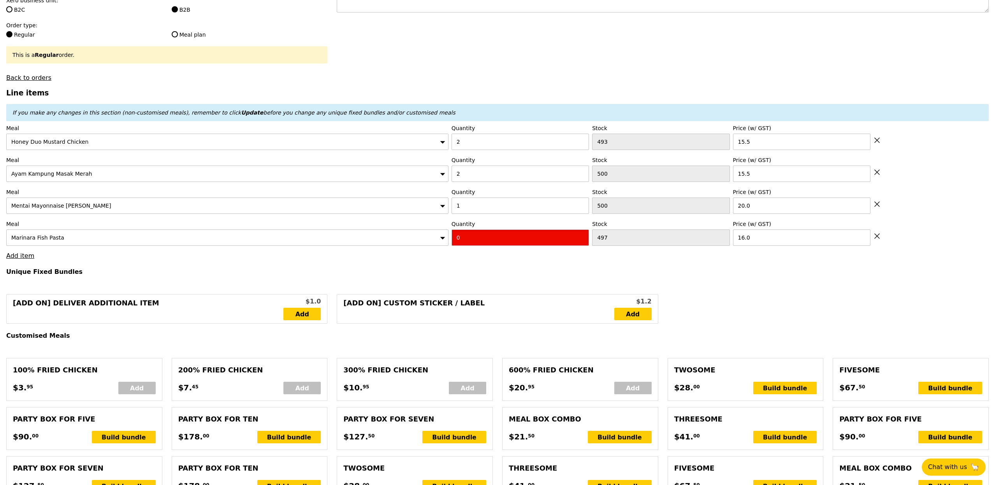
click at [471, 234] on input "0" at bounding box center [520, 237] width 137 height 16
click at [470, 238] on input "0" at bounding box center [520, 237] width 137 height 16
type input "Confirm"
drag, startPoint x: 466, startPoint y: 245, endPoint x: 423, endPoint y: 235, distance: 44.0
click at [436, 235] on div "Meal Marinara Fish Pasta Quantity 03 Stock 497 Price (w/ GST) 16.0" at bounding box center [497, 233] width 983 height 26
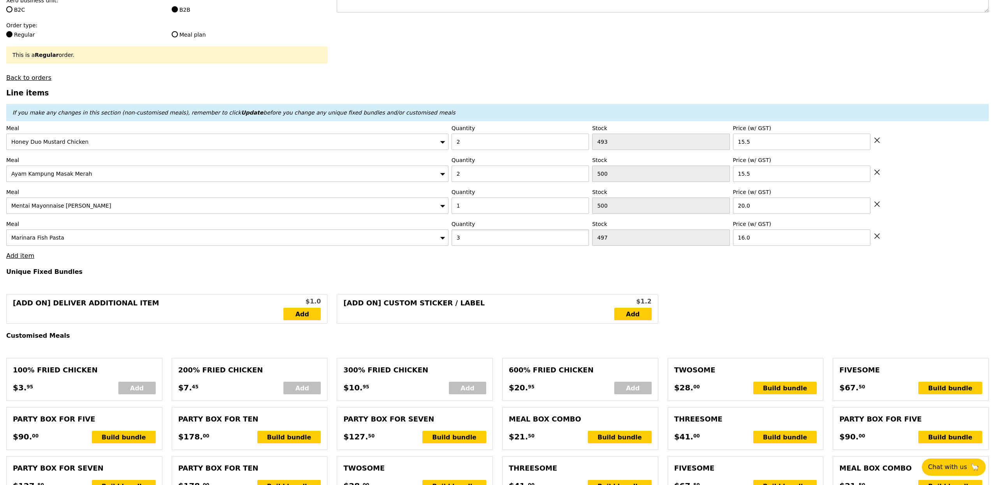
type input "3"
click at [12, 259] on link "Add item" at bounding box center [20, 255] width 28 height 7
type input "Loading..."
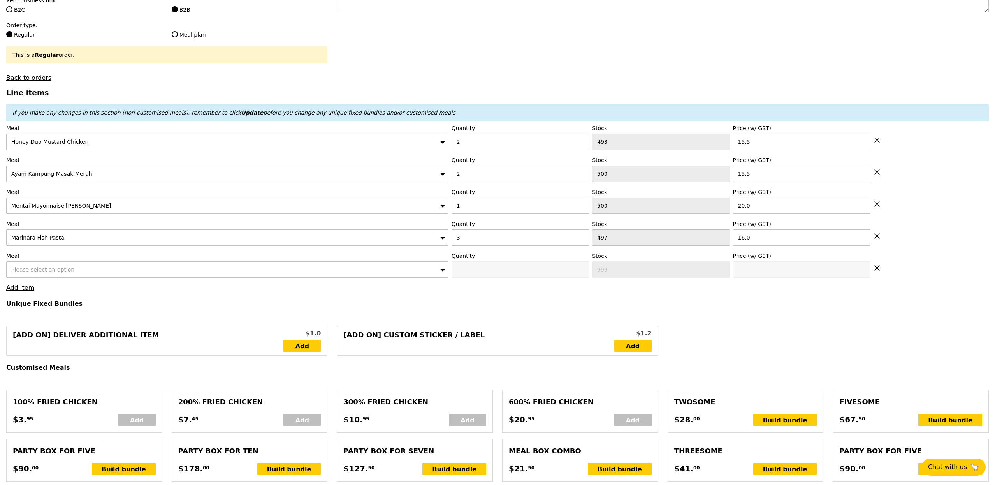
type input "130.00"
type input "133.95"
type input "Confirm"
click at [48, 271] on span "Please select an option" at bounding box center [42, 269] width 63 height 6
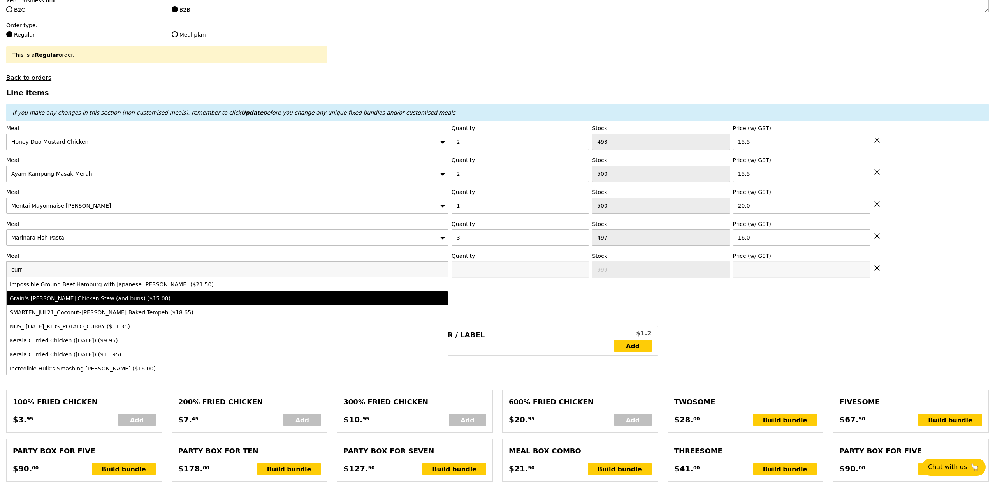
type input "curr"
click at [78, 296] on li "Grain's Curry Chicken Stew (and buns) ($15.00)" at bounding box center [228, 298] width 442 height 14
type input "Confirm anyway"
type input "0"
type input "496"
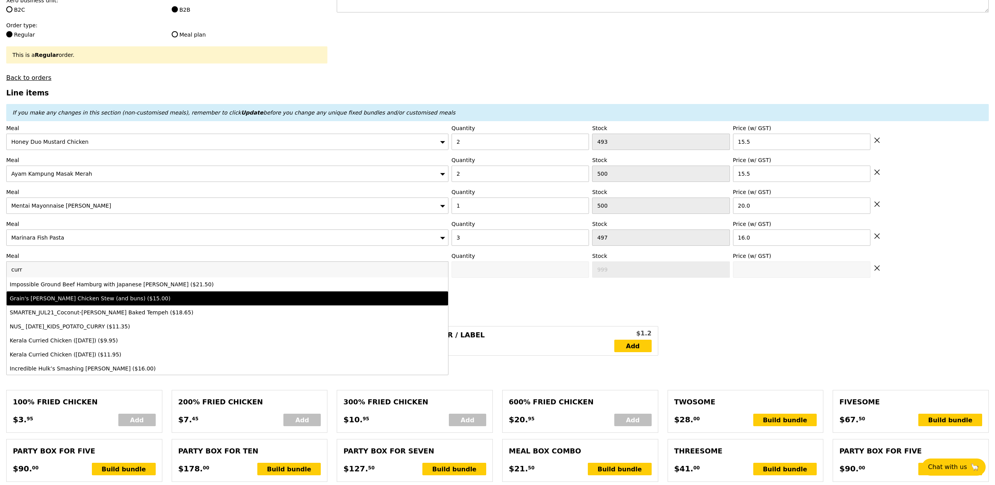
type input "15.0"
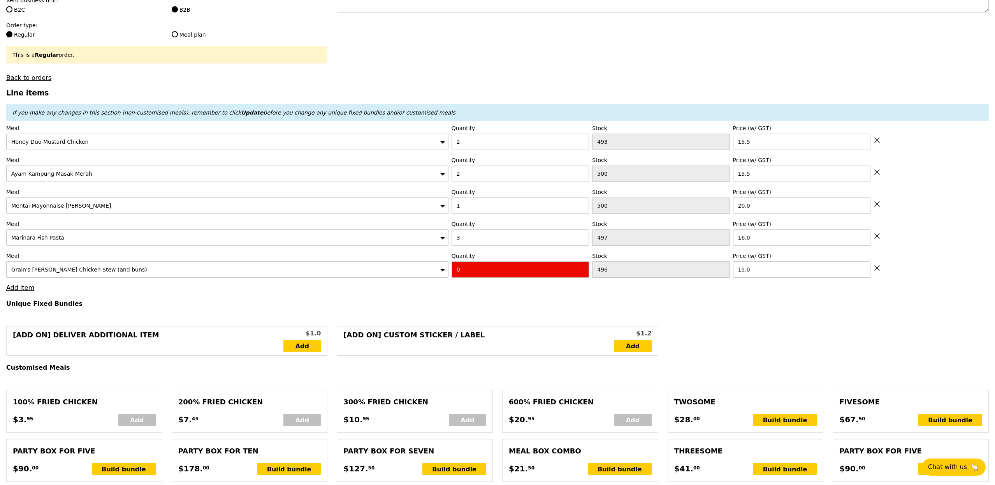
click at [479, 273] on input "0" at bounding box center [520, 269] width 137 height 16
type input "Confirm"
type input "1"
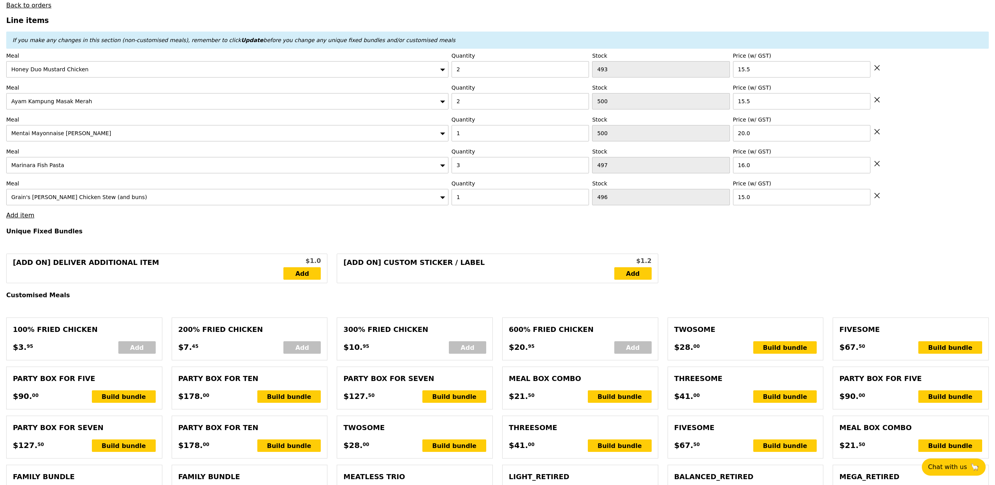
scroll to position [323, 0]
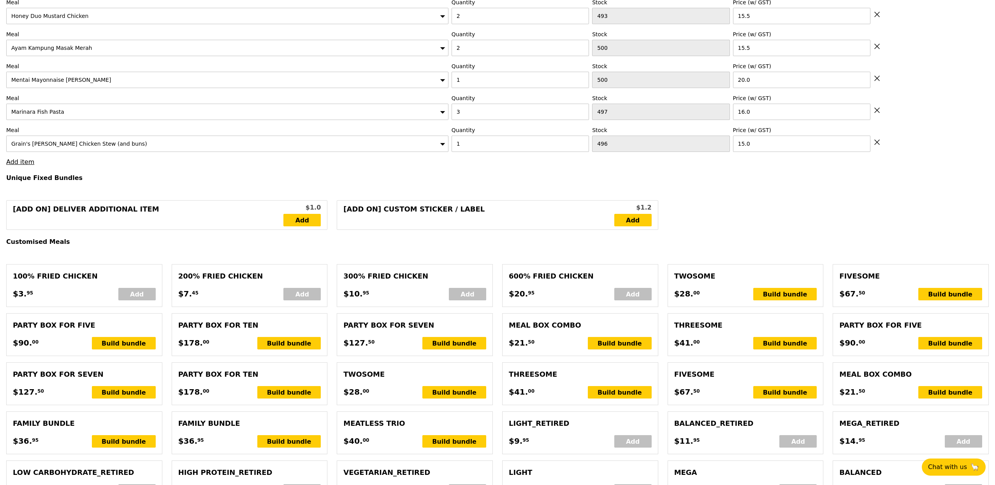
type input "Loading..."
type input "145.00"
type input "148.95"
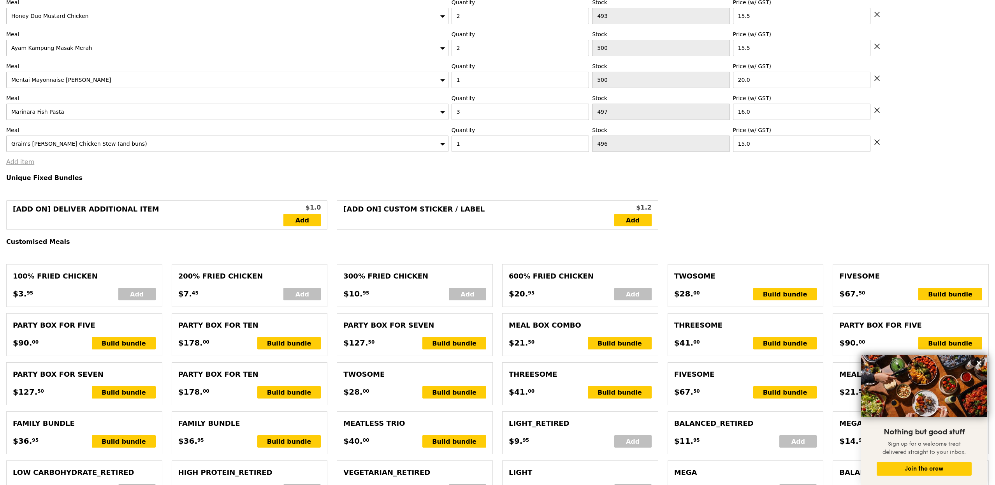
type input "Confirm"
click at [17, 165] on link "Add item" at bounding box center [20, 161] width 28 height 7
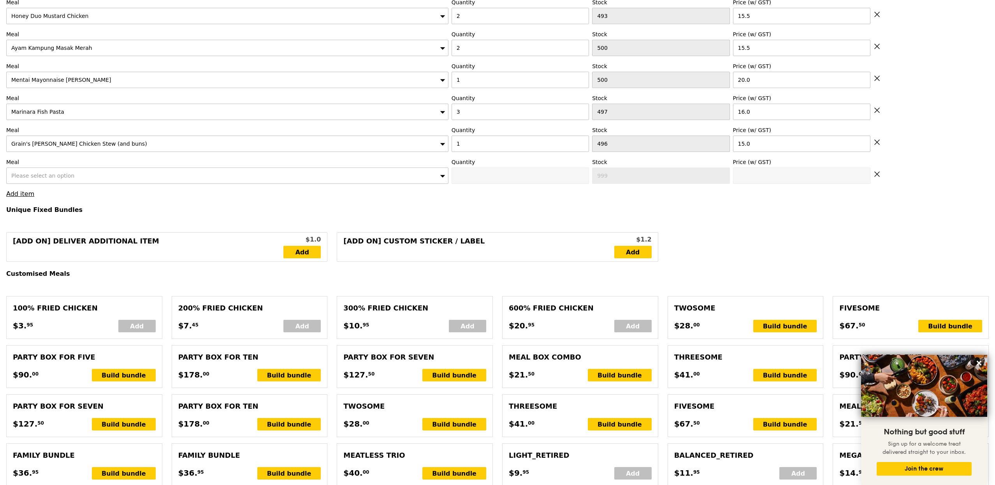
click at [39, 176] on span "Please select an option" at bounding box center [42, 176] width 63 height 6
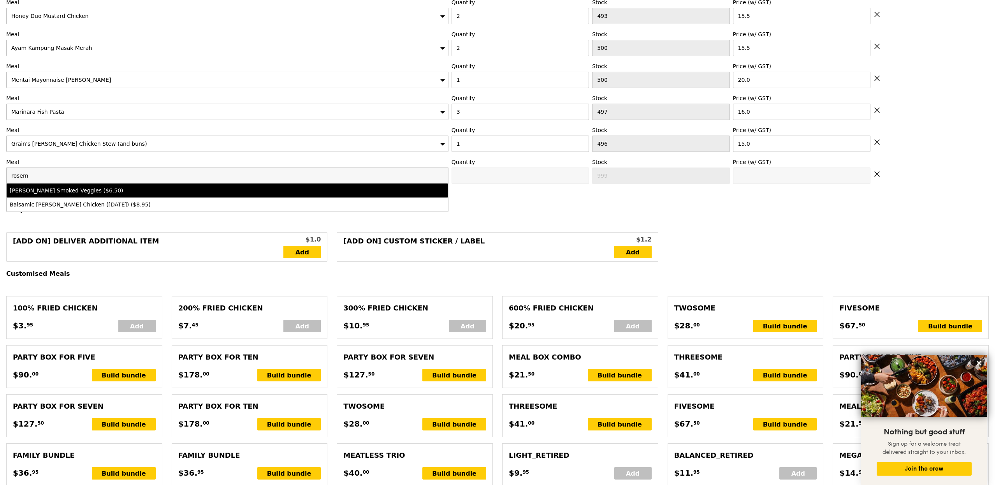
type input "rosem"
click at [61, 194] on div "Rosemary Smoked Veggies ($6.50)" at bounding box center [173, 191] width 326 height 8
type input "Confirm anyway"
type input "0"
type input "498"
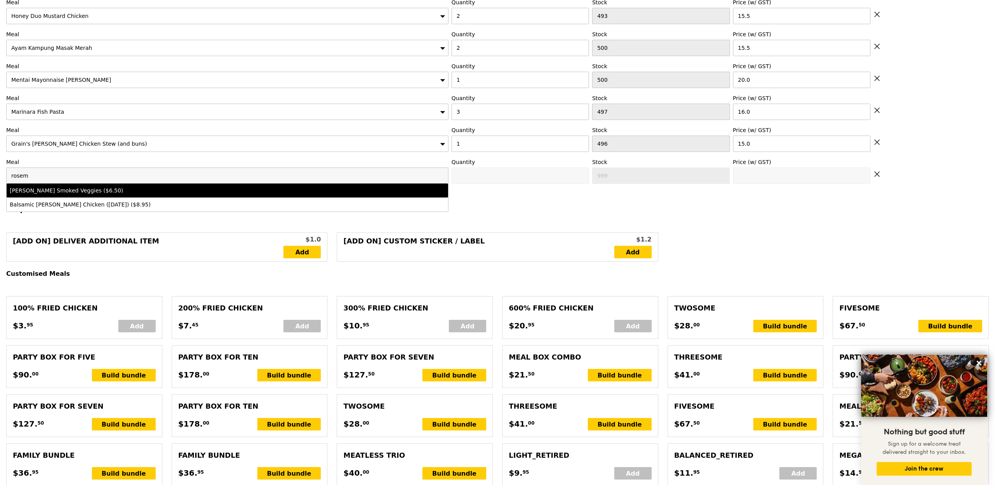
type input "6.5"
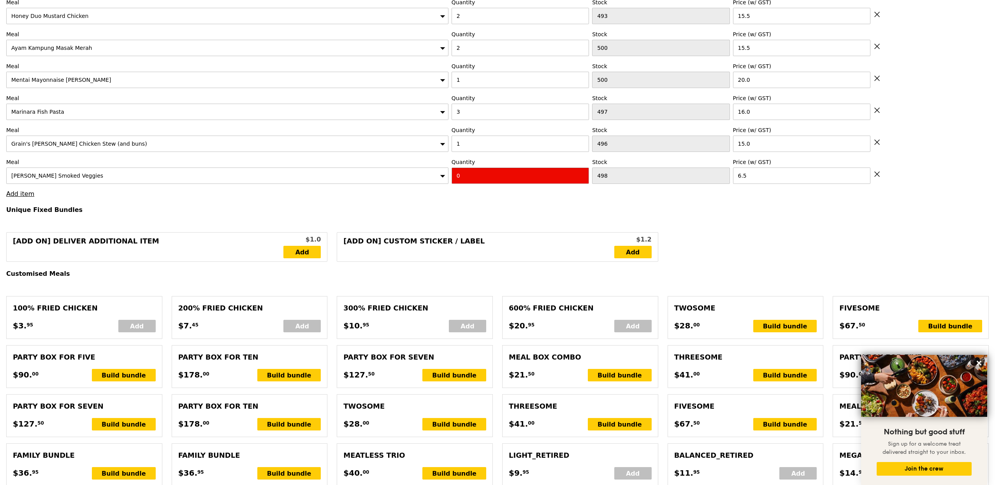
click at [478, 181] on input "0" at bounding box center [520, 175] width 137 height 16
type input "Confirm"
type input "2"
drag, startPoint x: 367, startPoint y: 192, endPoint x: 210, endPoint y: 174, distance: 158.3
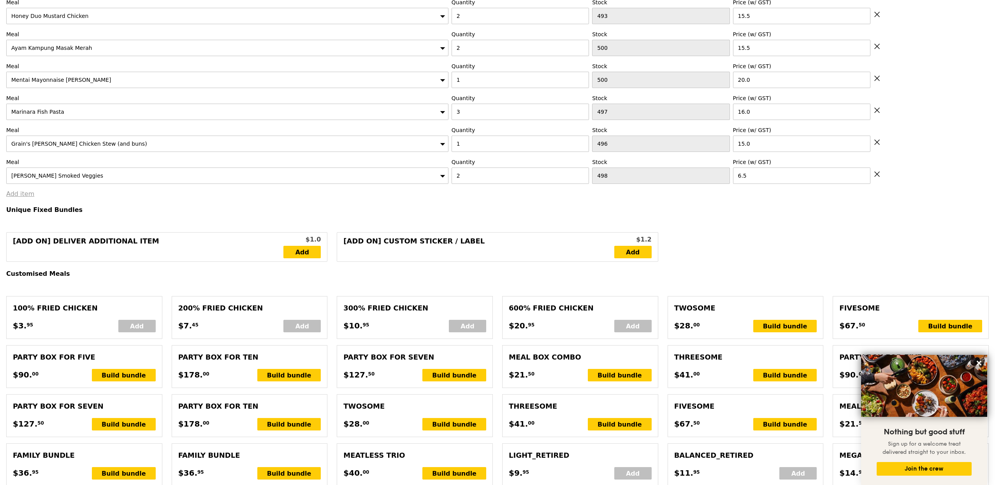
click at [26, 195] on link "Add item" at bounding box center [20, 193] width 28 height 7
type input "Loading..."
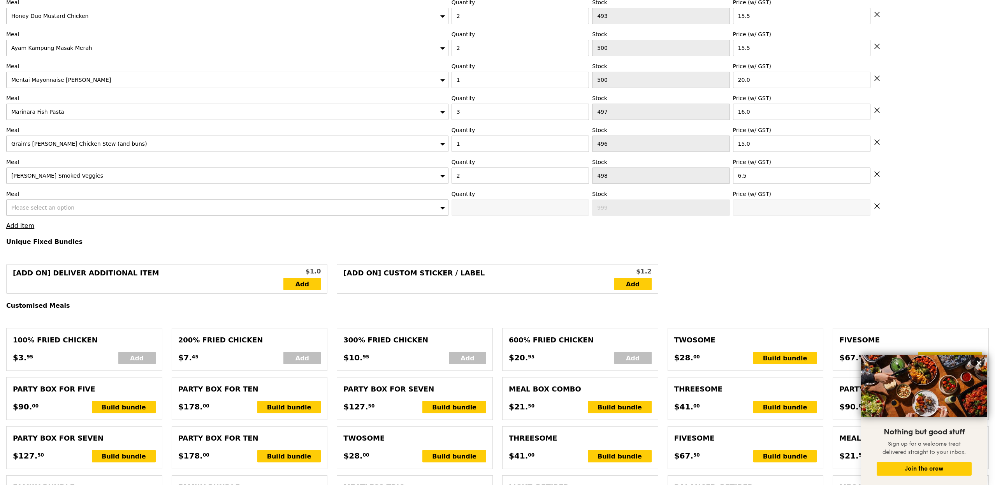
type input "158.00"
type input "161.95"
type input "Confirm"
click at [56, 211] on span "Please select an option" at bounding box center [42, 207] width 63 height 6
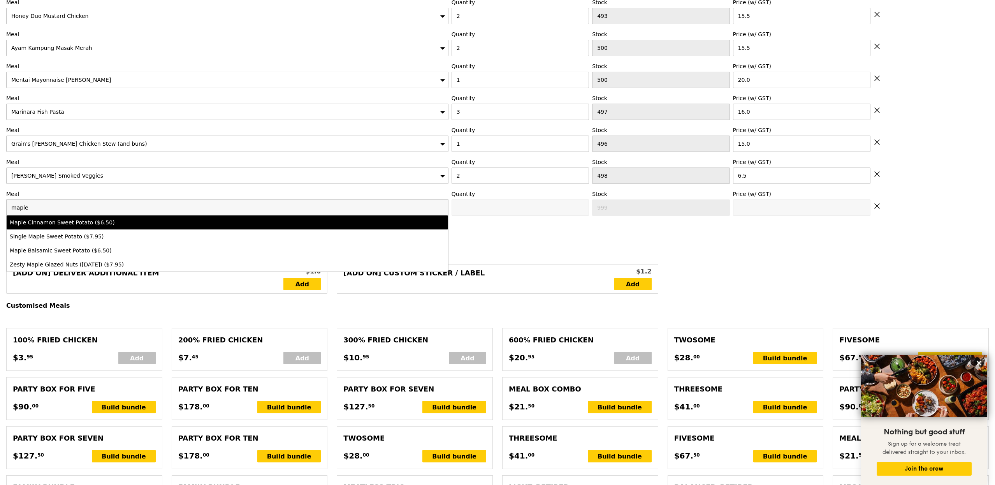
type input "maple"
click at [121, 229] on li "Maple Cinnamon Sweet Potato ($6.50)" at bounding box center [228, 222] width 442 height 14
type input "Confirm anyway"
type input "0"
type input "500"
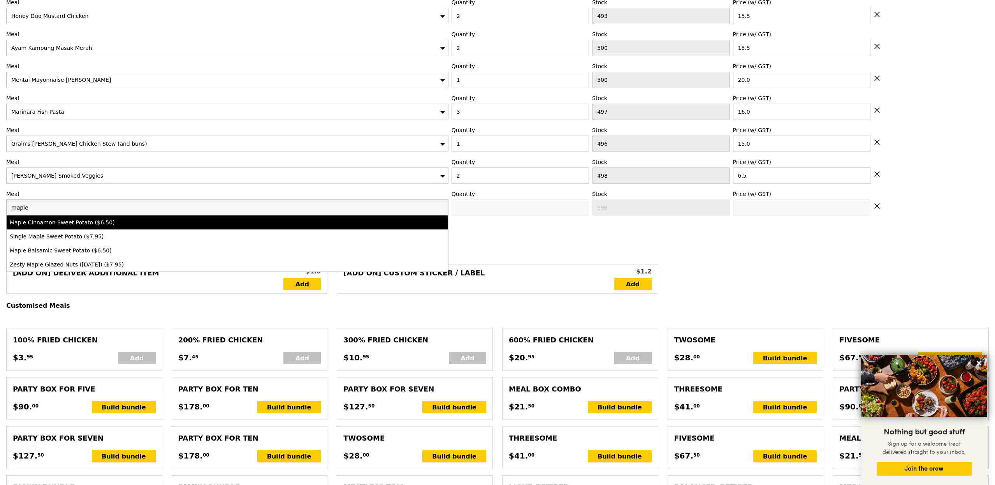
type input "6.5"
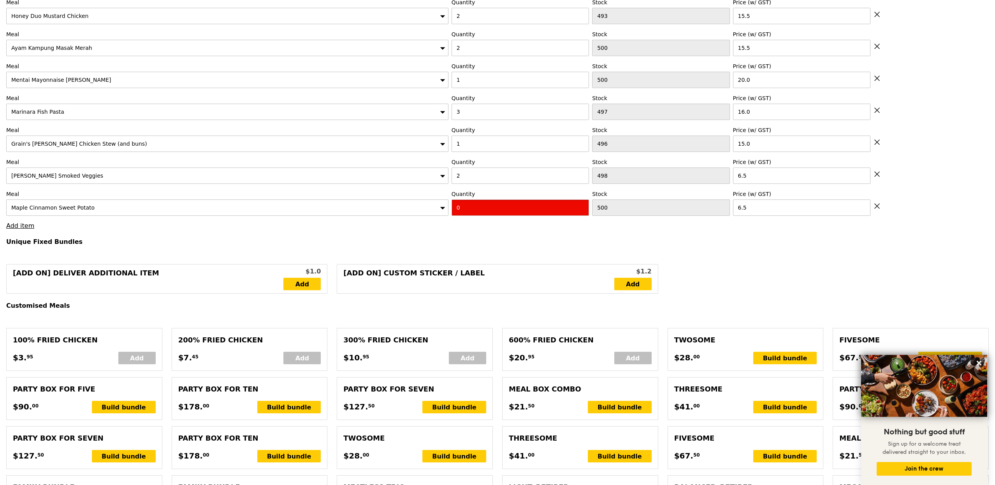
click at [465, 215] on input "0" at bounding box center [520, 207] width 137 height 16
type input "Confirm"
type input "2"
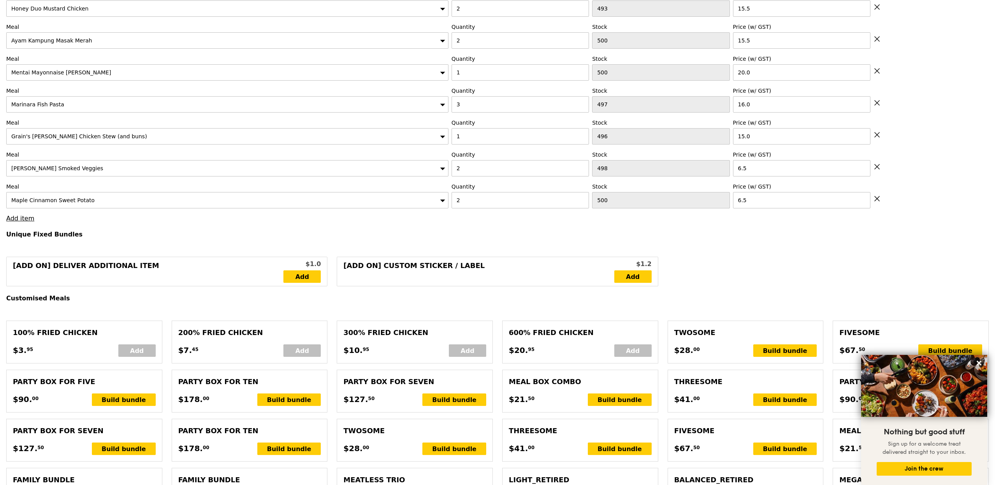
scroll to position [375, 0]
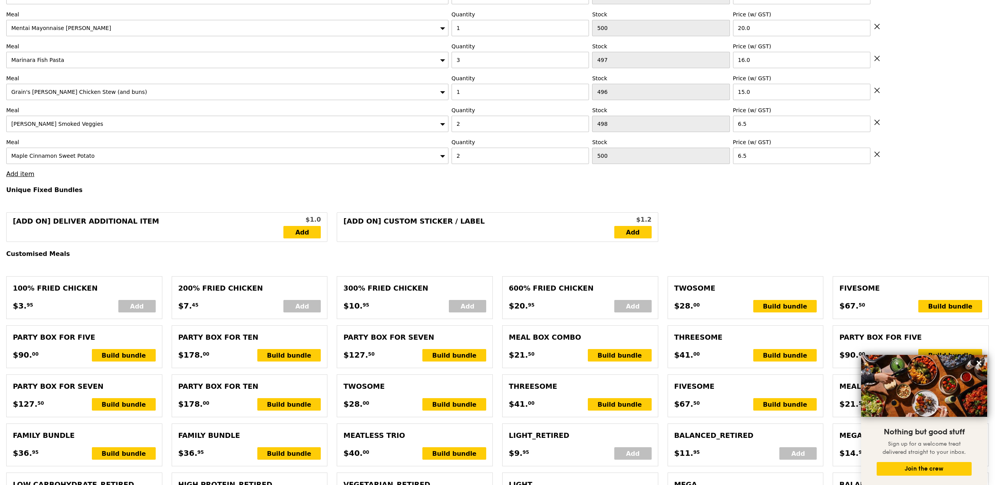
type input "Loading..."
type input "171.00"
type input "174.95"
type input "Confirm"
click at [19, 177] on link "Add item" at bounding box center [20, 173] width 28 height 7
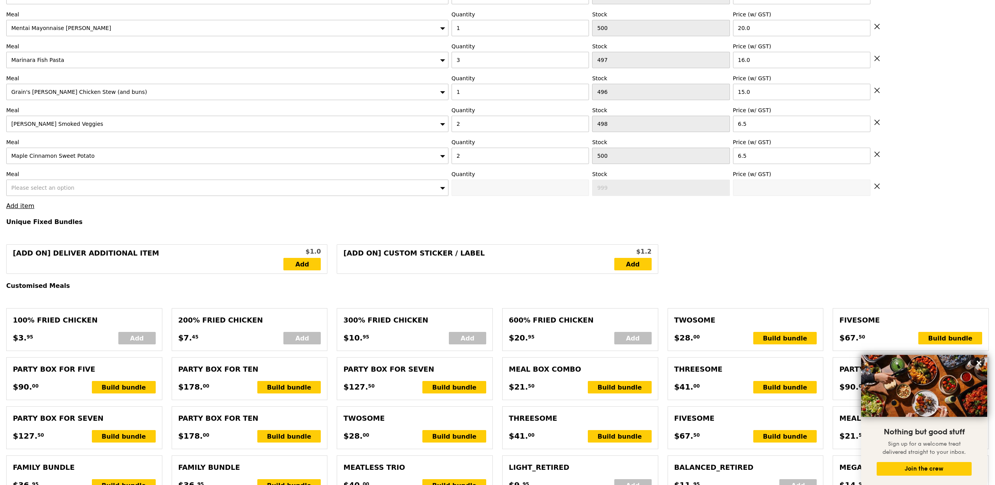
click at [87, 193] on div "Please select an option" at bounding box center [227, 188] width 442 height 16
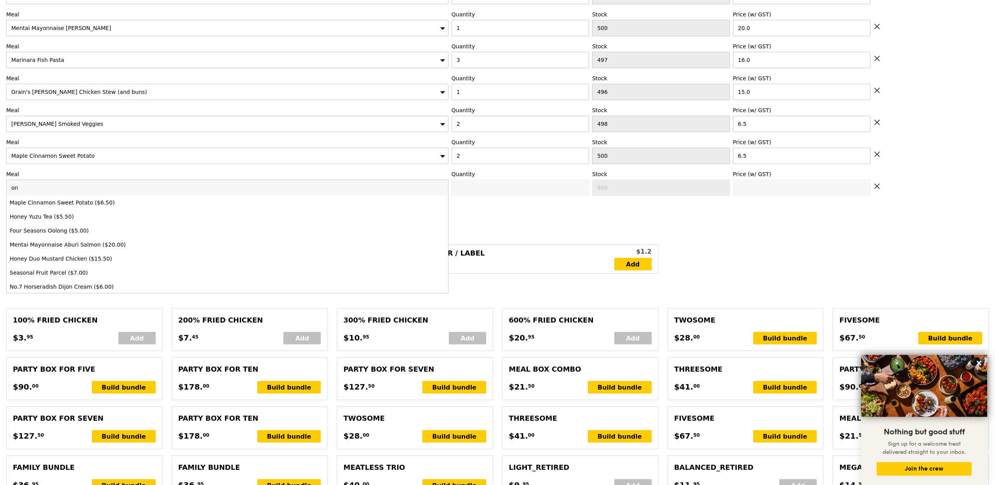
type input "o"
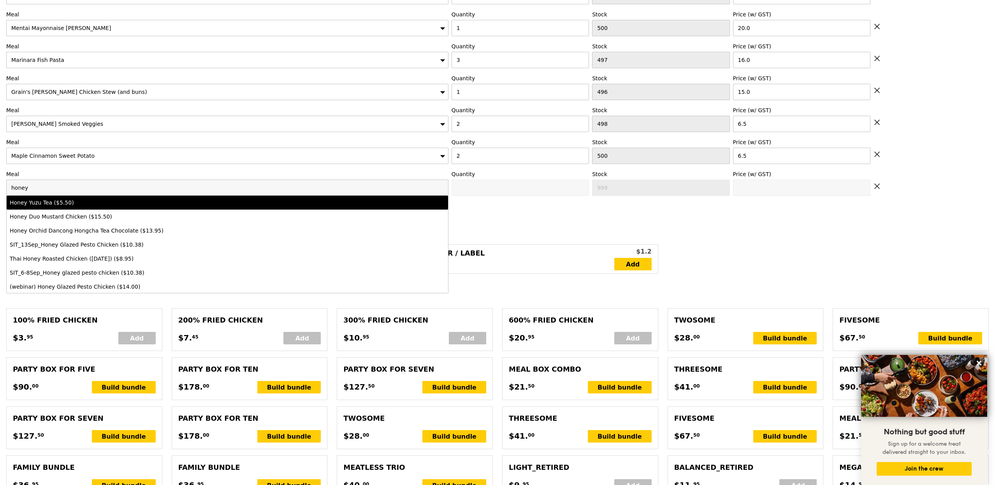
type input "honey"
click at [64, 206] on div "Honey Yuzu Tea ($5.50)" at bounding box center [173, 203] width 326 height 8
type input "Confirm anyway"
type input "0"
type input "500"
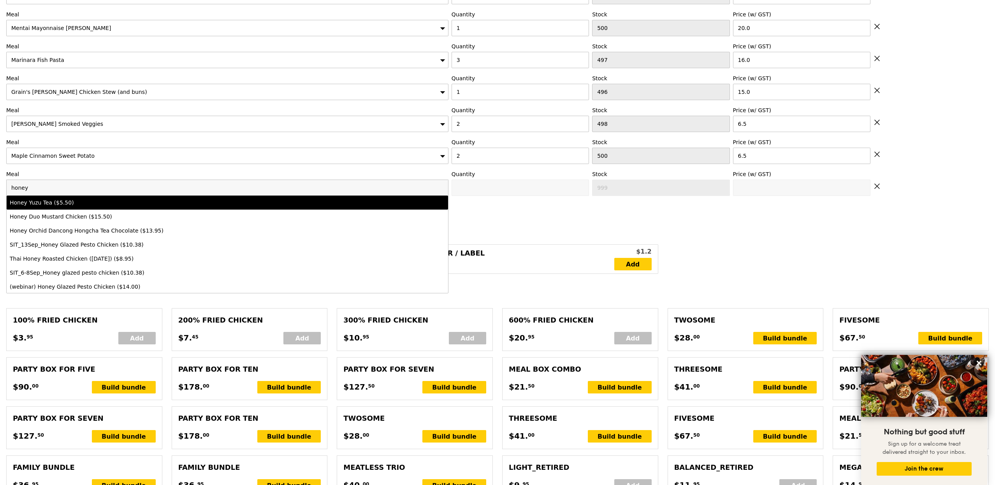
type input "5.5"
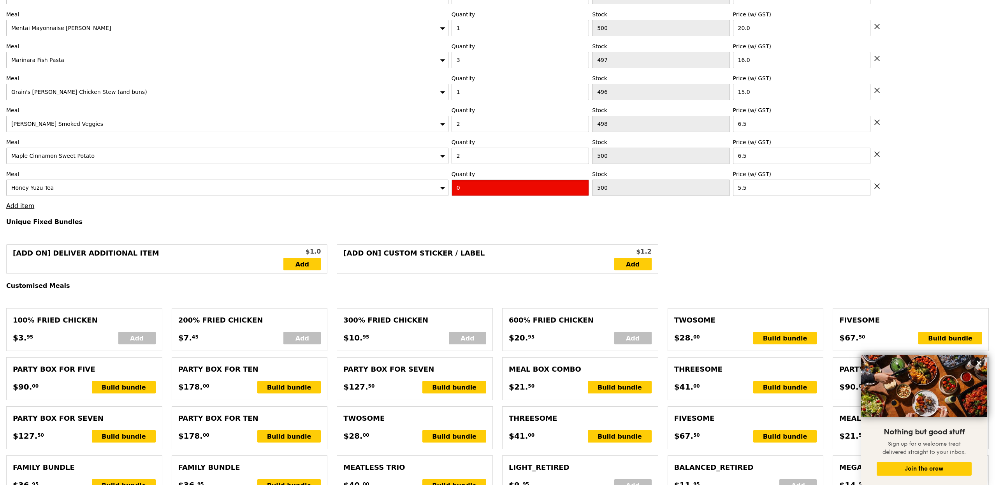
click at [465, 187] on input "0" at bounding box center [520, 188] width 137 height 16
drag, startPoint x: 463, startPoint y: 188, endPoint x: 444, endPoint y: 185, distance: 19.7
click at [444, 185] on div "Meal Honey Yuzu Tea Quantity 0 Stock 500 Price (w/ GST) 5.5" at bounding box center [497, 183] width 983 height 26
type input "Confirm"
type input "4"
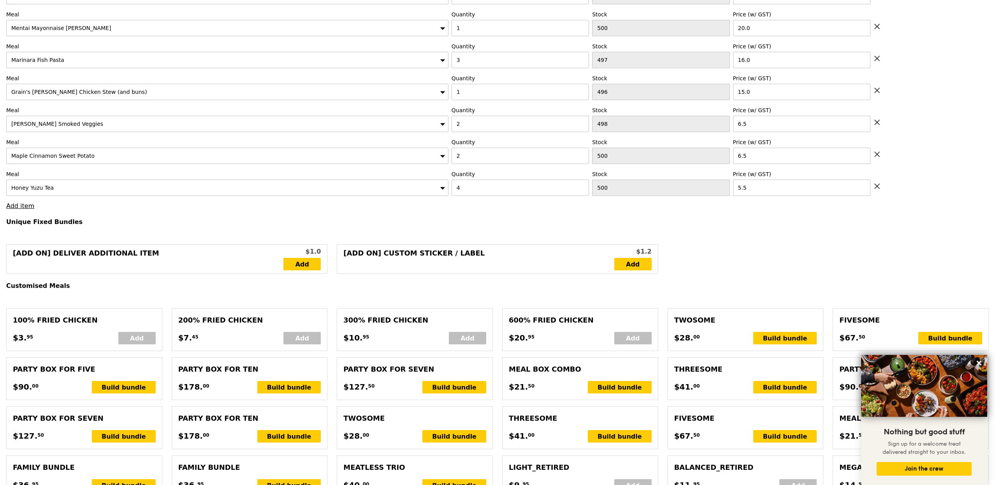
drag, startPoint x: 294, startPoint y: 201, endPoint x: 124, endPoint y: 202, distance: 170.2
click at [24, 209] on link "Add item" at bounding box center [20, 205] width 28 height 7
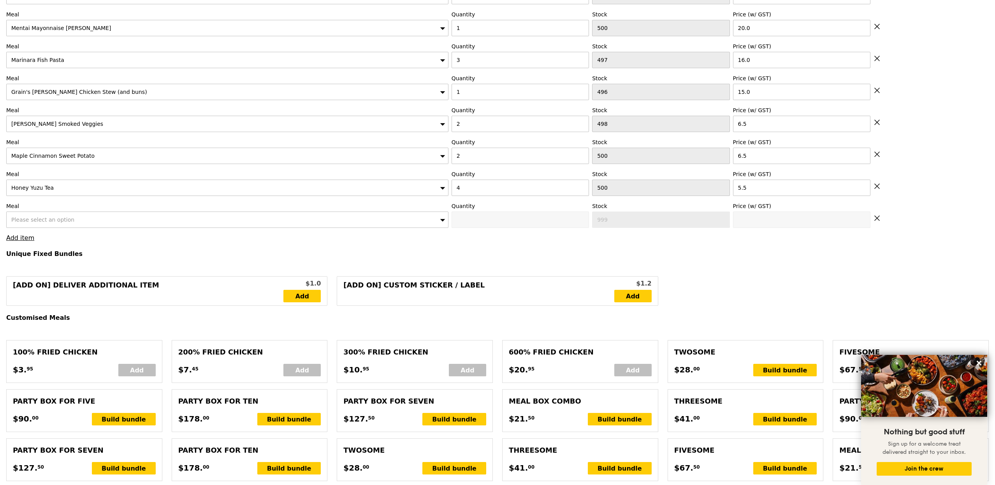
type input "Loading..."
type input "193.00"
type input "196.95"
type input "Confirm"
click at [40, 223] on span "Please select an option" at bounding box center [42, 220] width 63 height 6
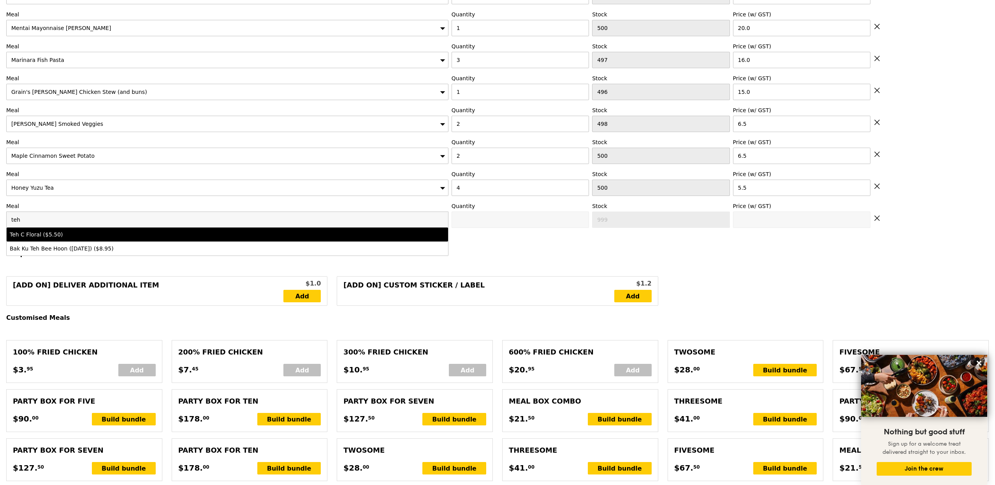
type input "teh"
click at [30, 238] on div "Teh C Floral ($5.50)" at bounding box center [173, 235] width 326 height 8
type input "Confirm anyway"
type input "0"
type input "500"
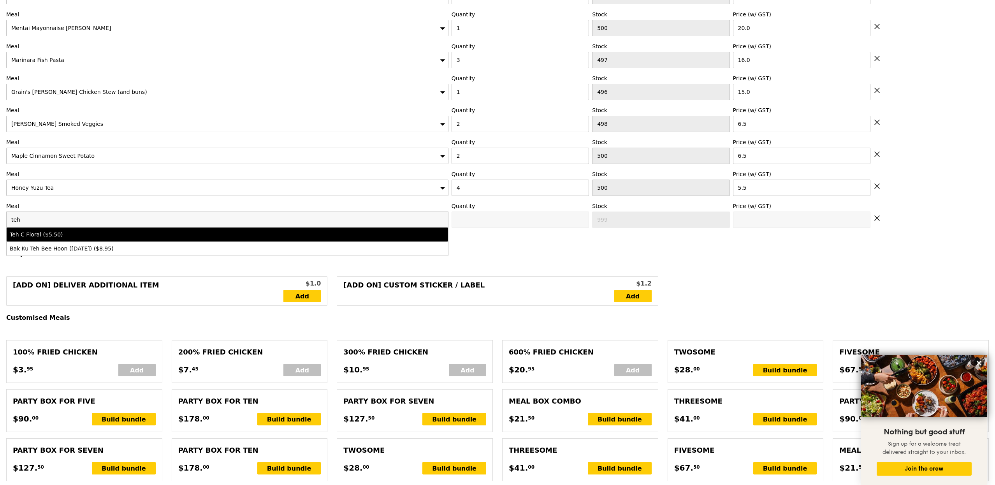
type input "5.5"
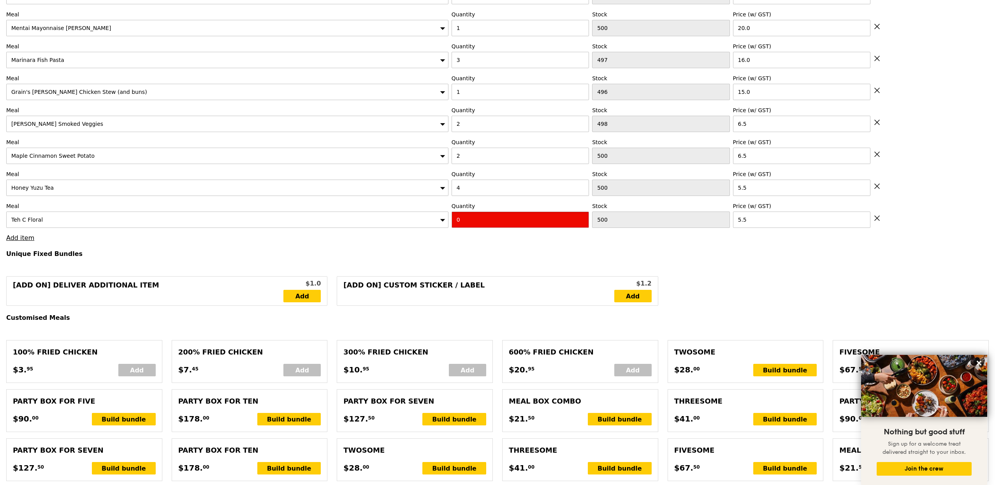
click at [488, 223] on input "0" at bounding box center [520, 219] width 137 height 16
type input "Confirm"
type input "1"
type input "Loading..."
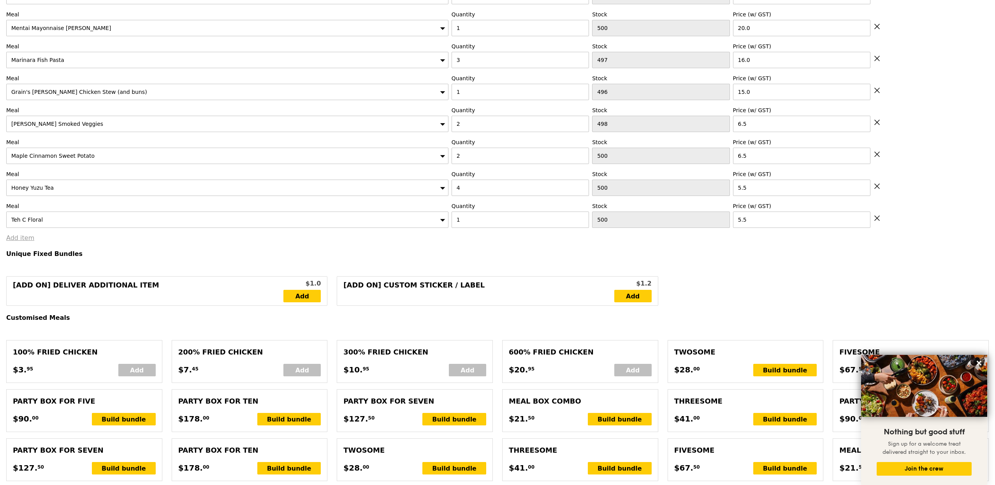
click at [24, 241] on link "Add item" at bounding box center [20, 237] width 28 height 7
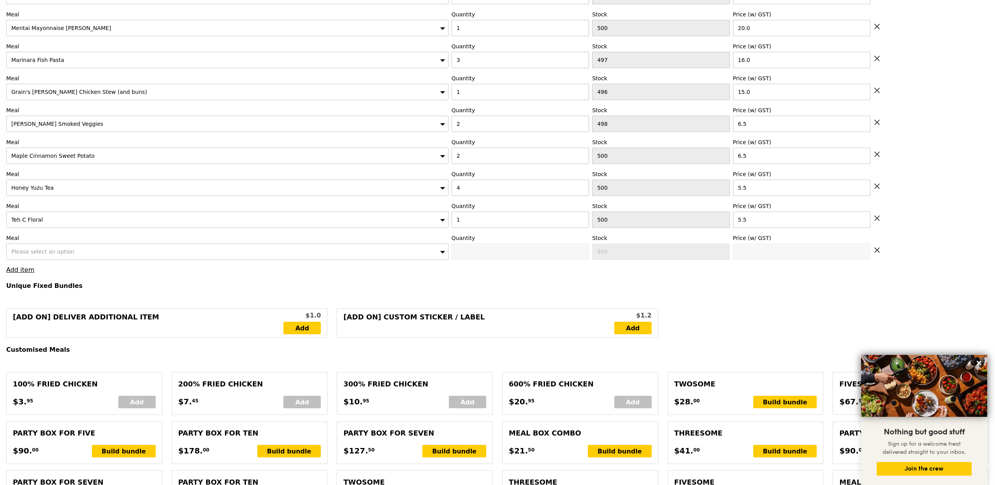
type input "198.50"
type input "202.45"
type input "Confirm"
click at [54, 255] on span "Please select an option" at bounding box center [42, 251] width 63 height 6
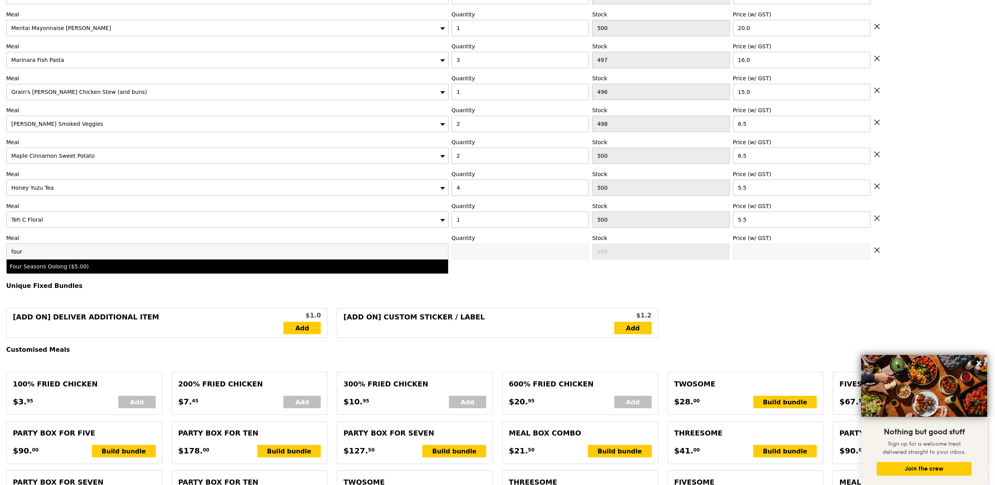
type input "four"
click at [84, 270] on div "Four Seasons Oolong ($5.00)" at bounding box center [173, 266] width 326 height 8
type input "Confirm anyway"
type input "0"
type input "500"
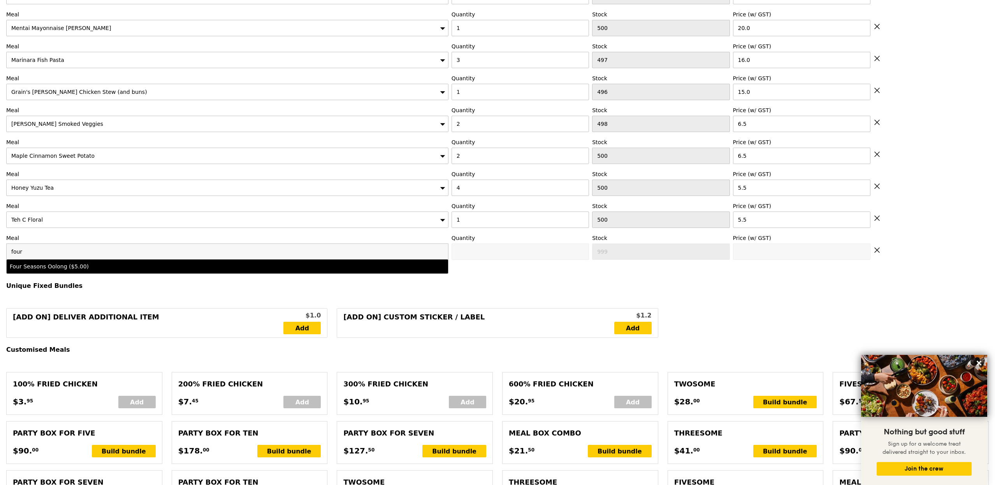
type input "5.0"
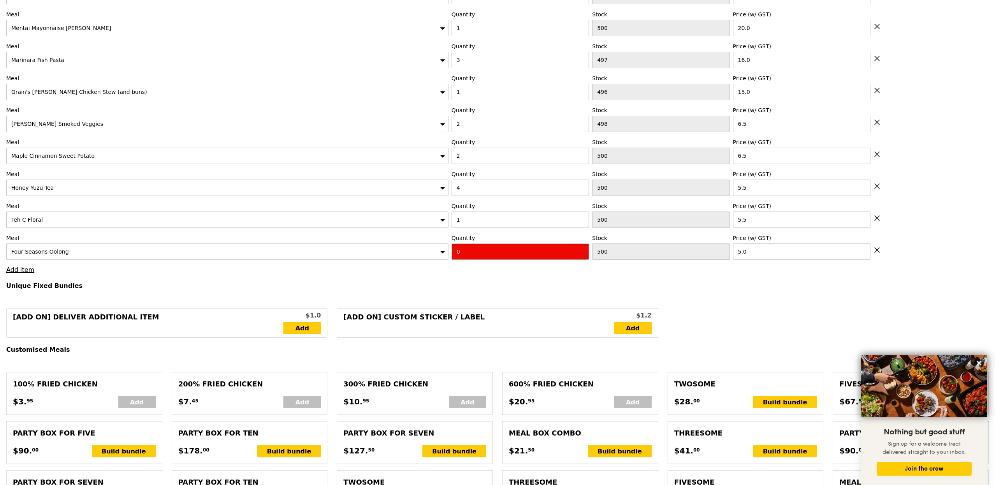
click at [462, 253] on input "0" at bounding box center [520, 251] width 137 height 16
type input "Confirm"
type input "1"
type input "Loading..."
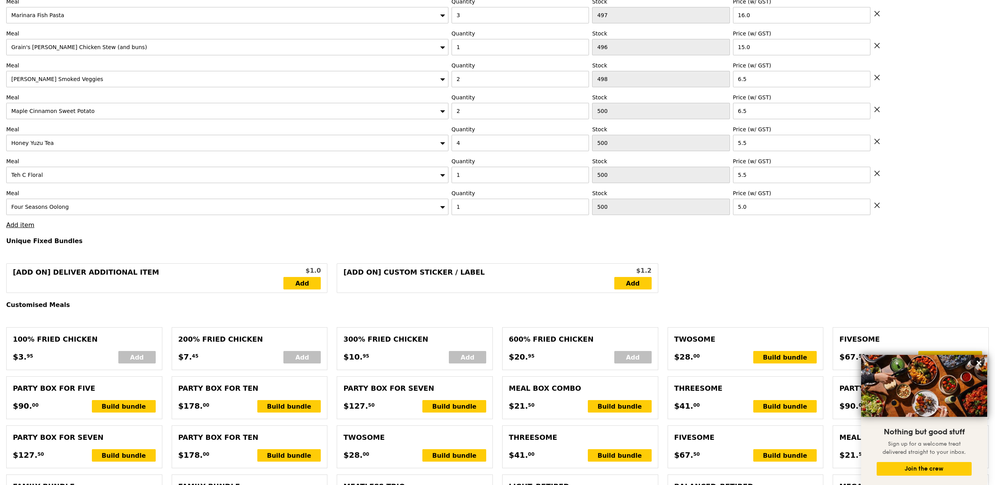
scroll to position [423, 0]
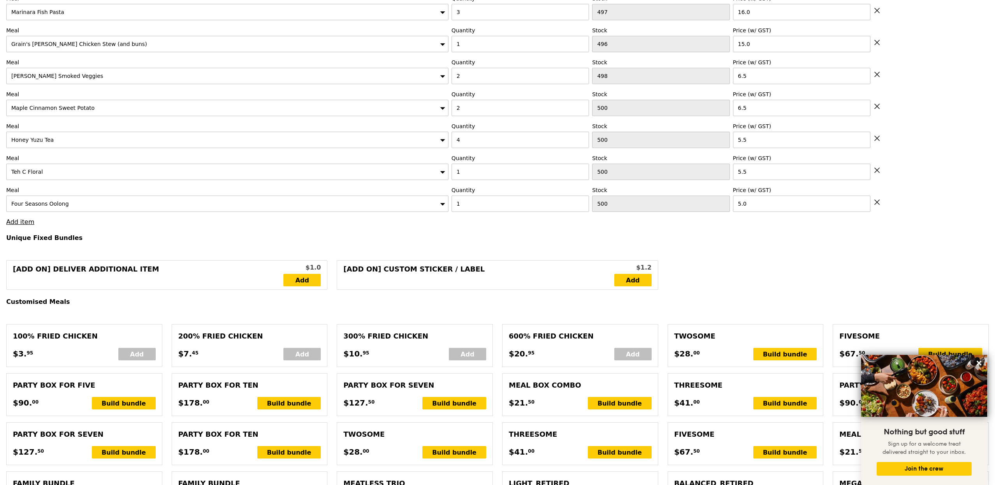
type input "203.50"
type input "207.45"
type input "Confirm"
click at [11, 225] on link "Add item" at bounding box center [20, 221] width 28 height 7
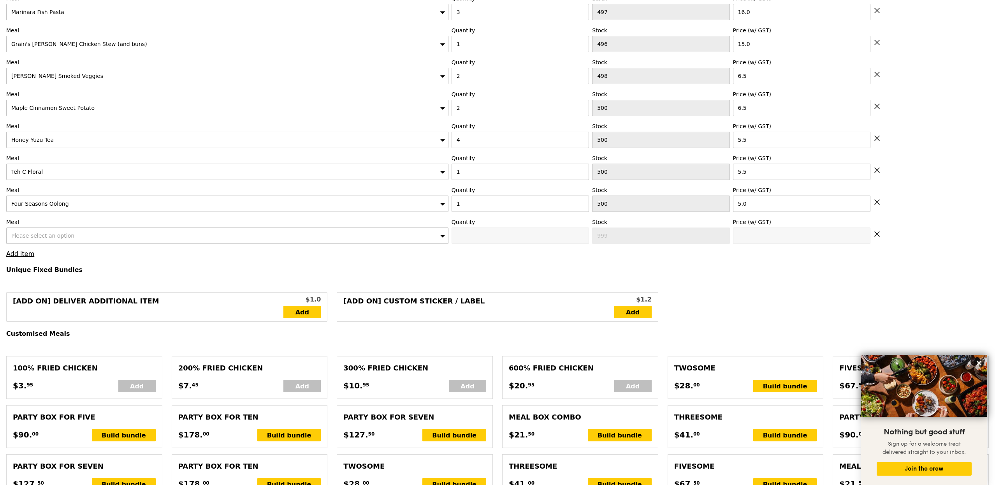
click at [35, 239] on span "Please select an option" at bounding box center [42, 235] width 63 height 6
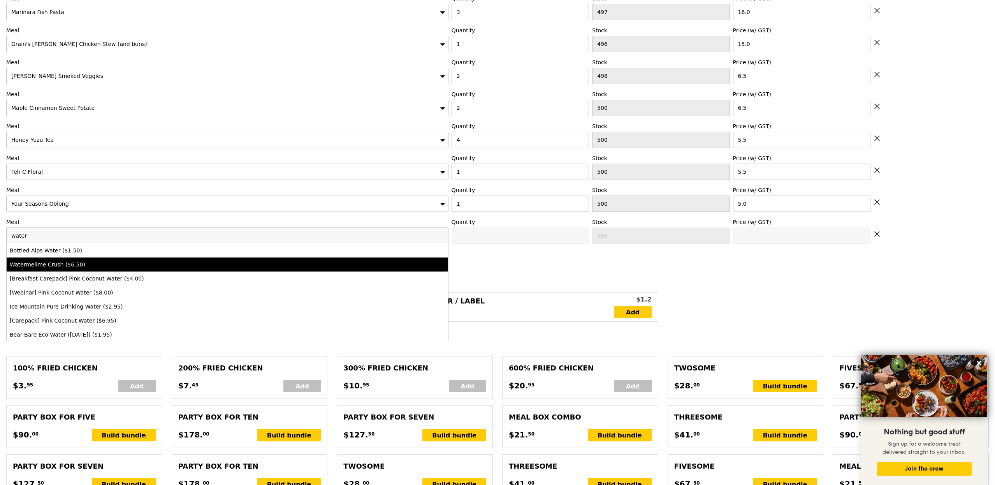
type input "water"
click at [52, 268] on div "Watermelime Crush ($6.50)" at bounding box center [173, 265] width 326 height 8
type input "Confirm anyway"
type input "0"
type input "500"
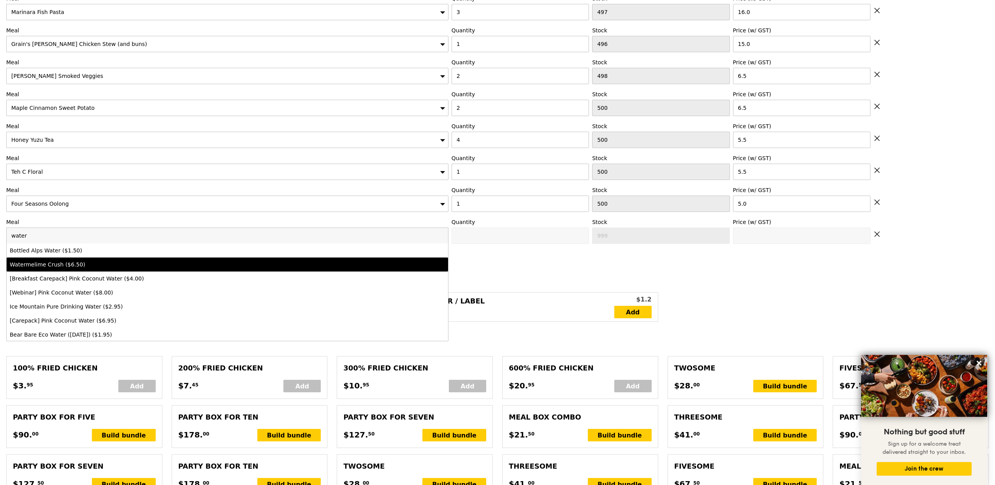
type input "6.5"
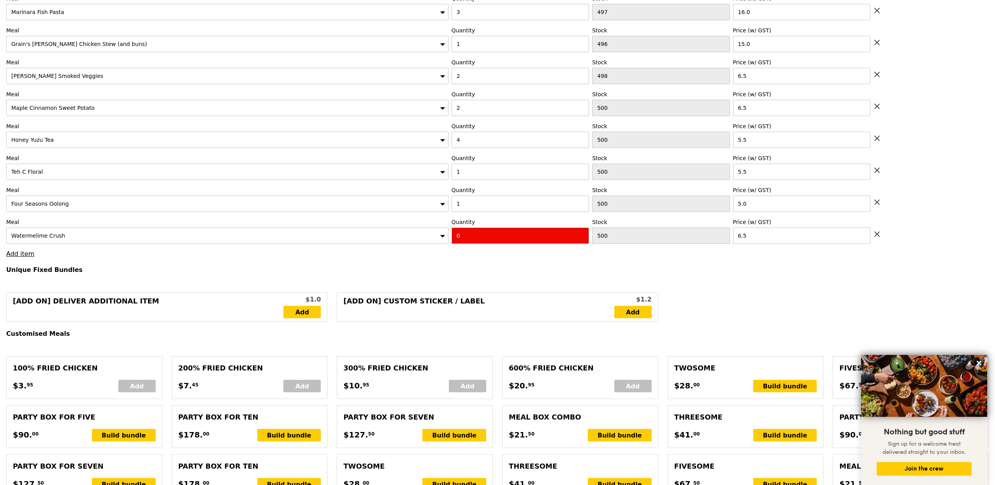
click at [465, 242] on input "0" at bounding box center [520, 235] width 137 height 16
type input "Confirm"
type input "1"
type input "Loading..."
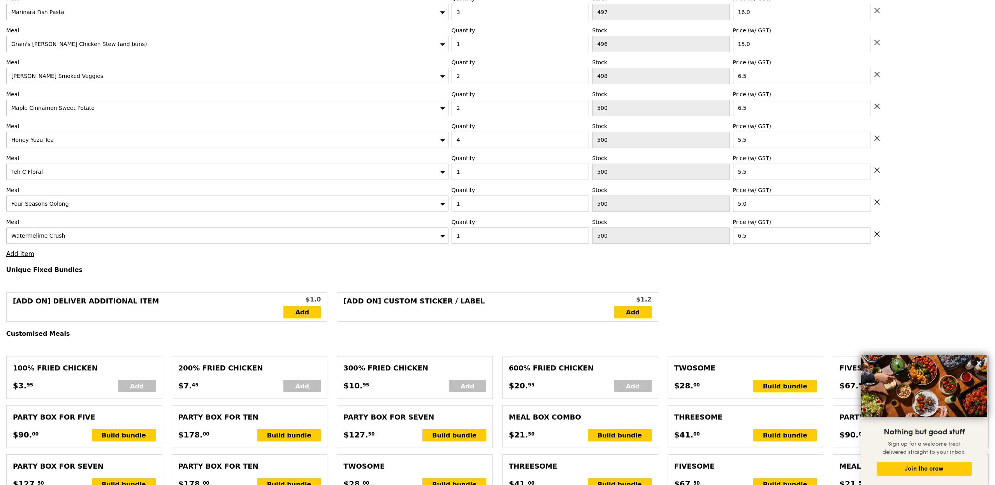
type input "210.00"
type input "213.95"
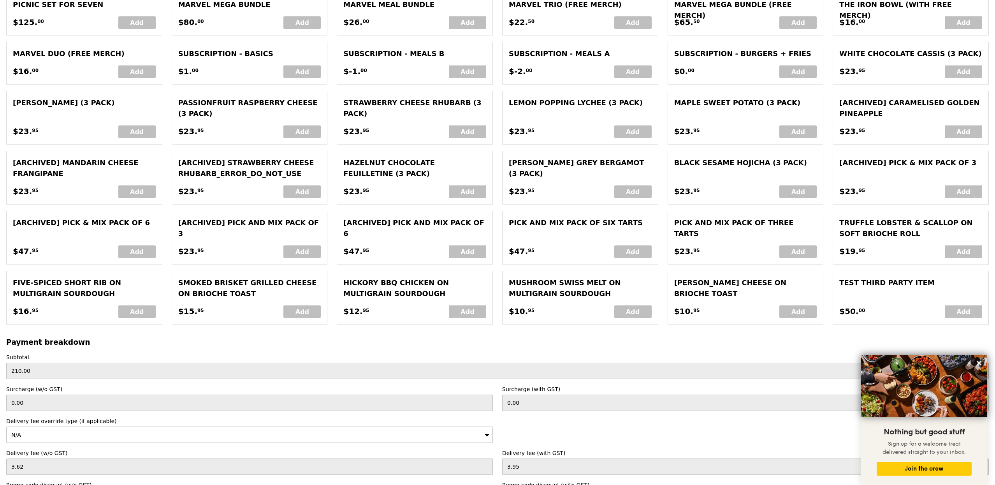
scroll to position [1814, 0]
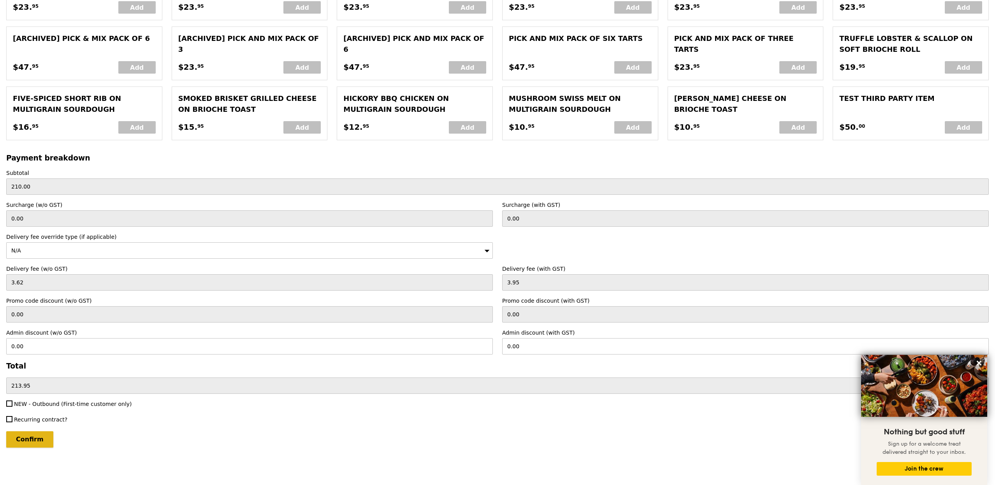
click at [39, 440] on input "Confirm" at bounding box center [29, 439] width 47 height 16
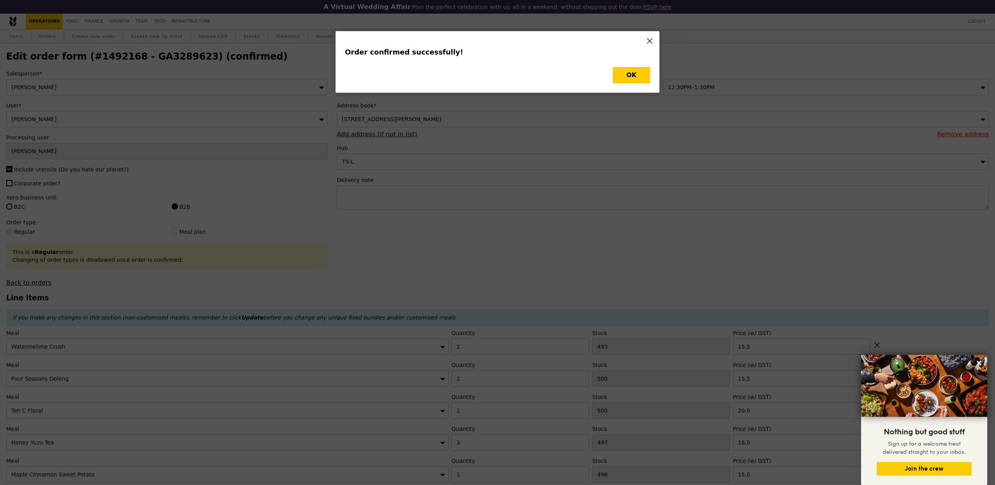
type input "Loading..."
checkbox input "false"
type input "1"
type input "500"
type input "6.50"
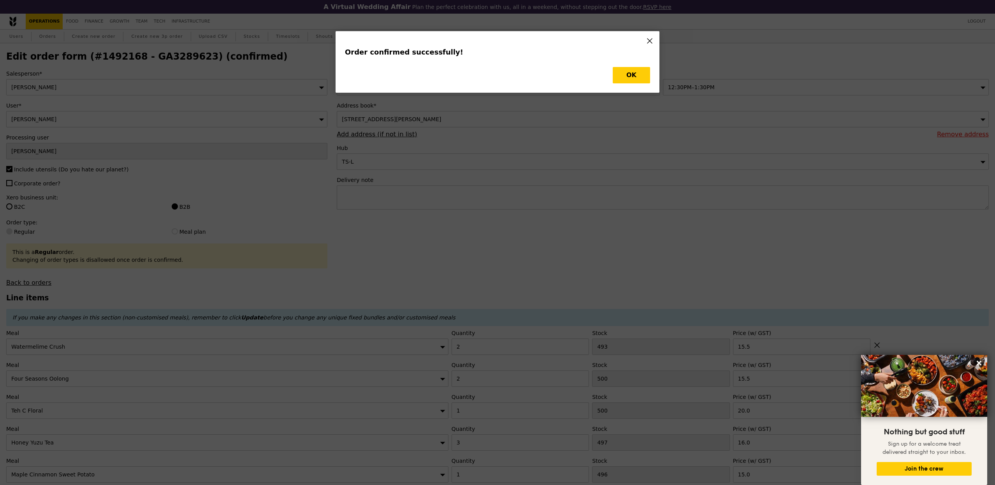
type input "1"
type input "5.00"
type input "5.50"
type input "4"
type input "500"
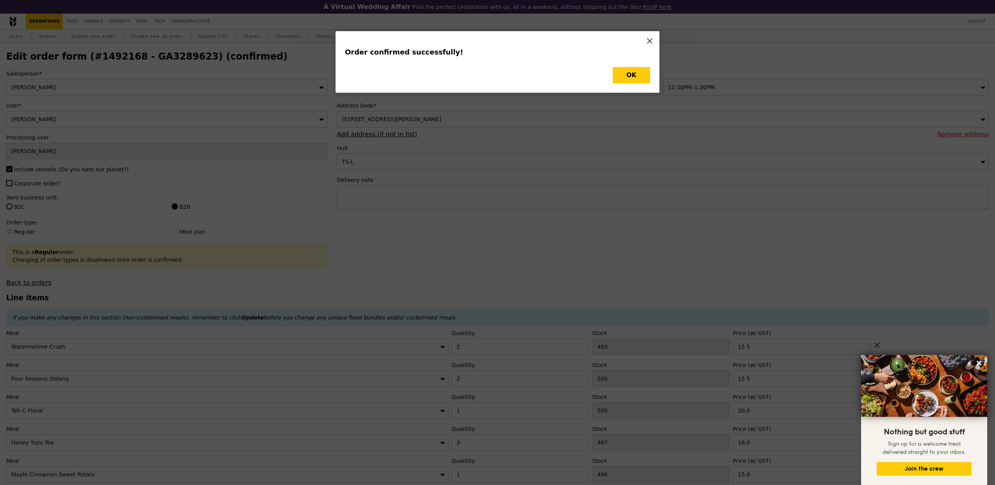
type input "5.50"
type input "2"
type input "500"
type input "6.50"
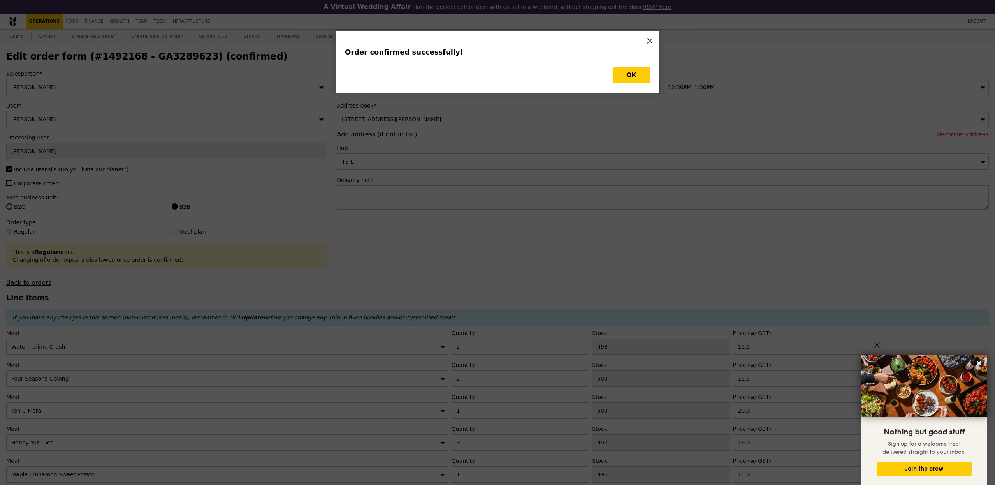
type input "1"
type input "496"
type input "15.00"
type input "3"
type input "497"
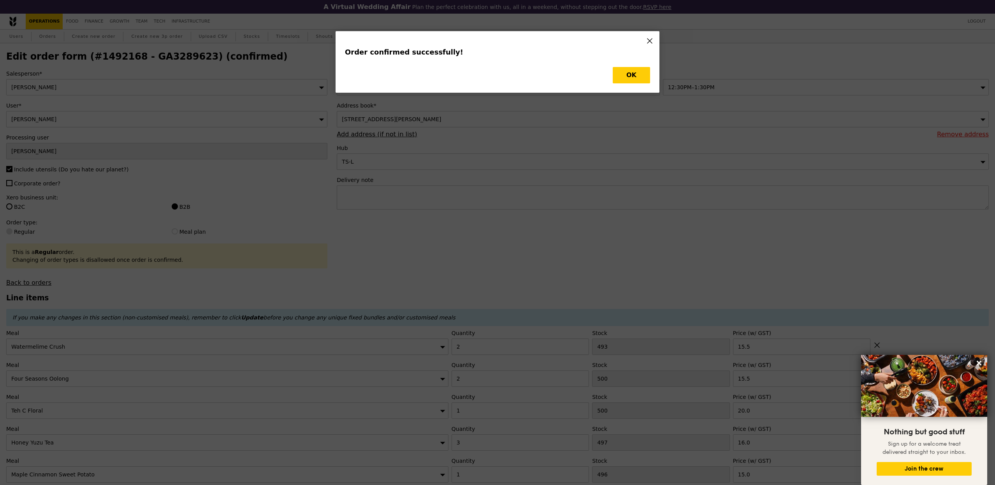
type input "16.00"
type input "20.00"
type input "2"
type input "15.50"
type input "2"
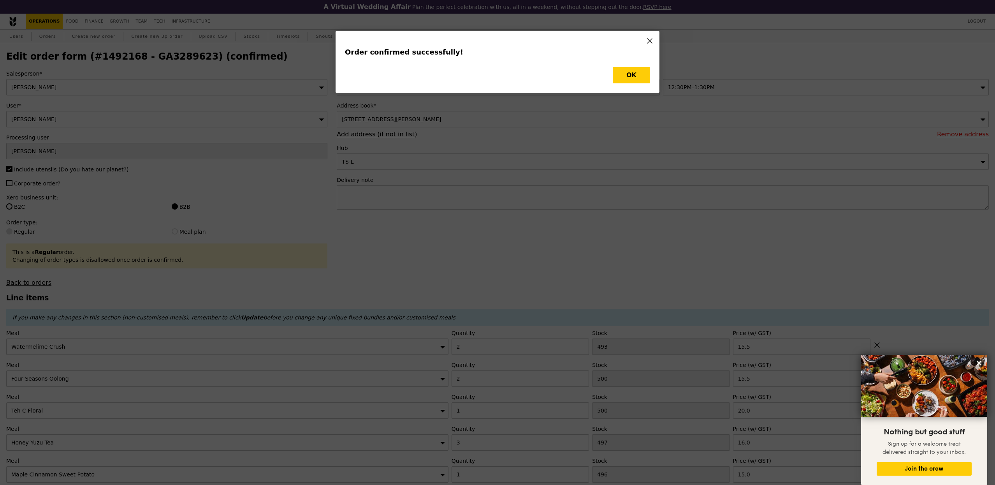
type input "493"
type input "15.50"
click at [633, 82] on button "OK" at bounding box center [631, 75] width 37 height 16
type input "499"
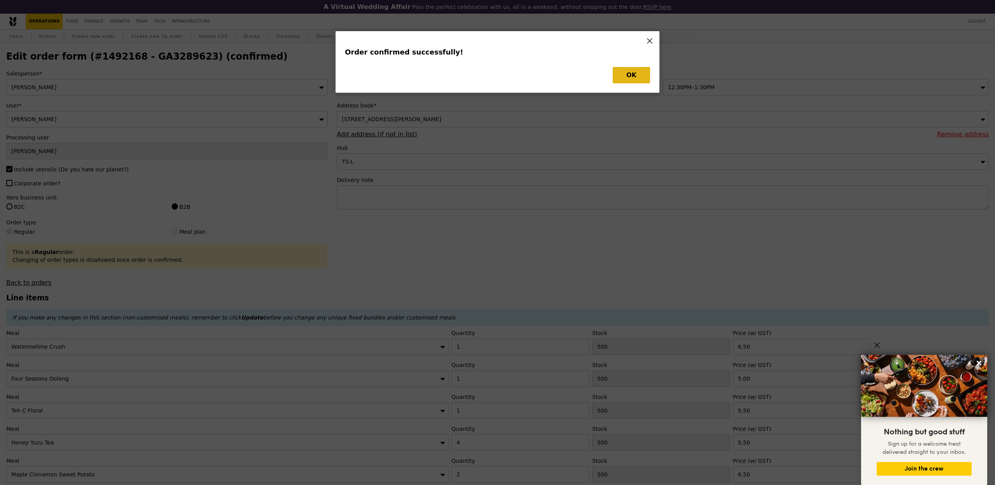
type input "499"
type input "496"
type input "498"
type input "496"
type input "495"
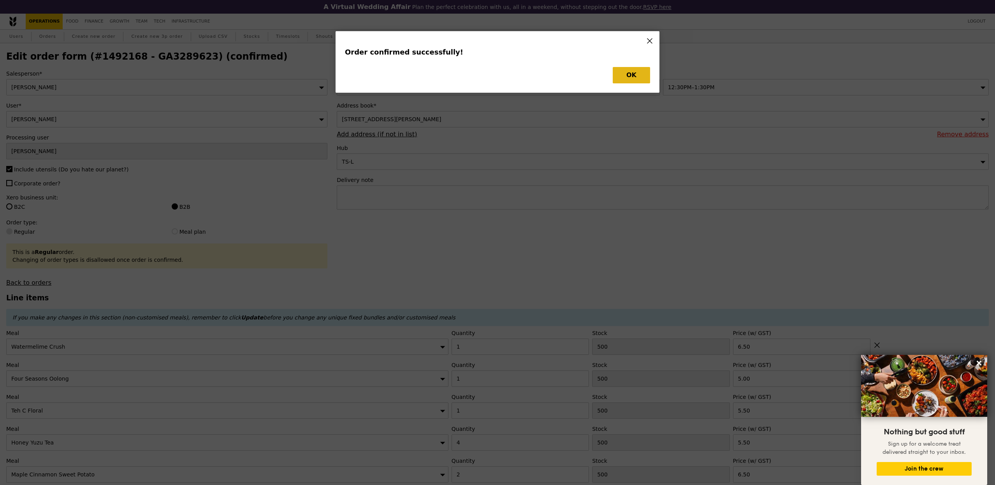
type input "494"
type input "499"
type input "498"
type input "491"
type input "Update"
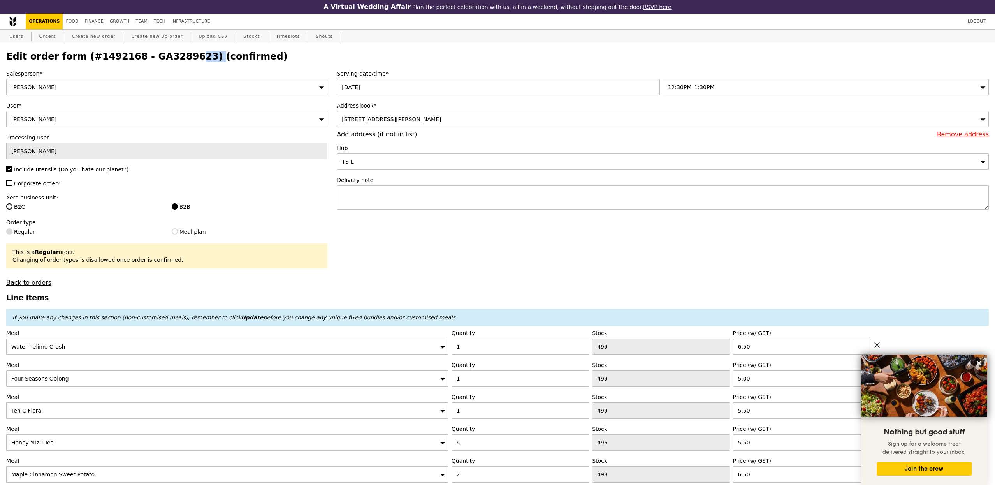
drag, startPoint x: 186, startPoint y: 55, endPoint x: 133, endPoint y: 58, distance: 53.0
click at [133, 58] on h2 "Edit order form (#1492168 - GA3289623) (confirmed)" at bounding box center [497, 56] width 983 height 11
copy h2 "GA3289623"
click at [55, 36] on link "Orders" at bounding box center [47, 37] width 23 height 14
select select "100"
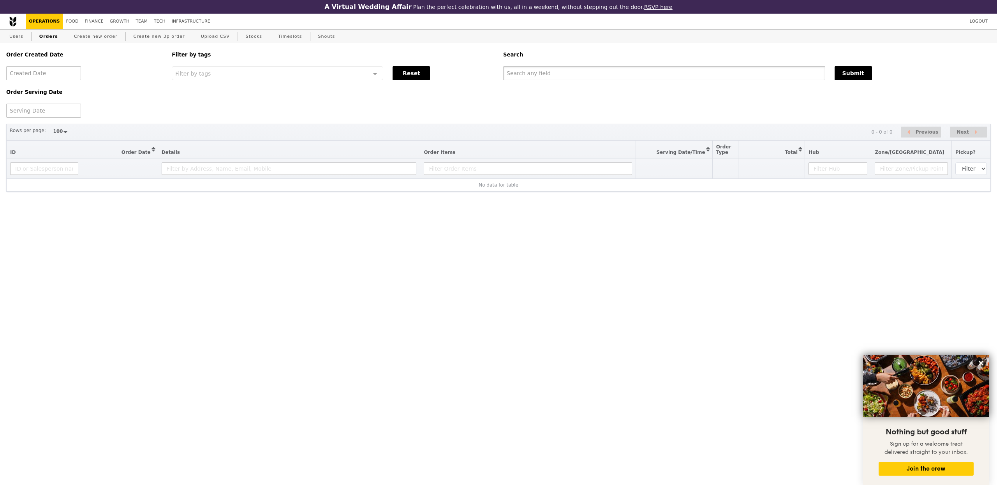
click at [582, 77] on input "text" at bounding box center [664, 73] width 322 height 14
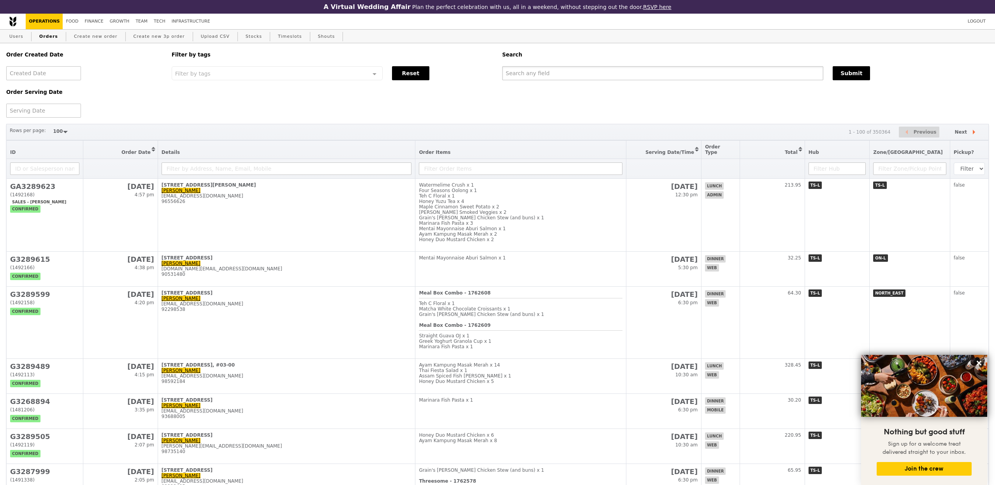
paste input "GA3289623"
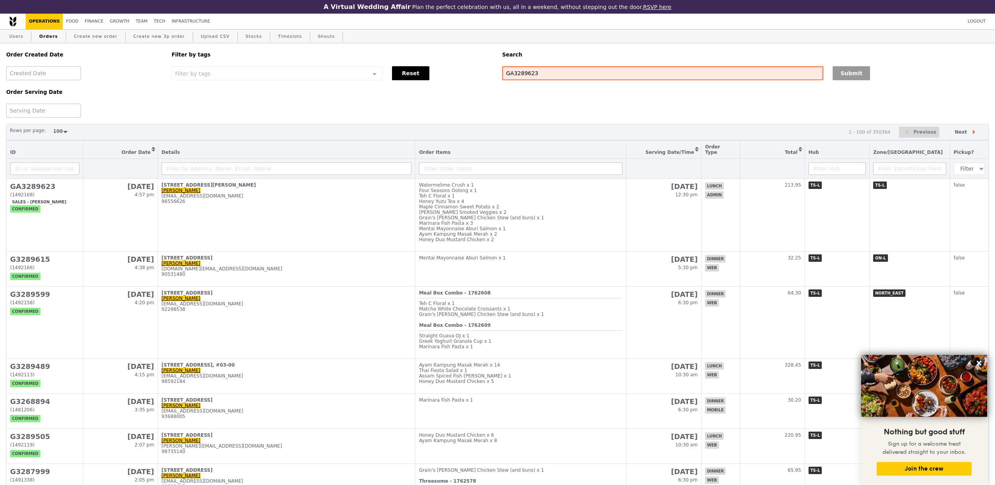
type input "GA3289623"
click at [854, 72] on button "Submit" at bounding box center [851, 73] width 37 height 14
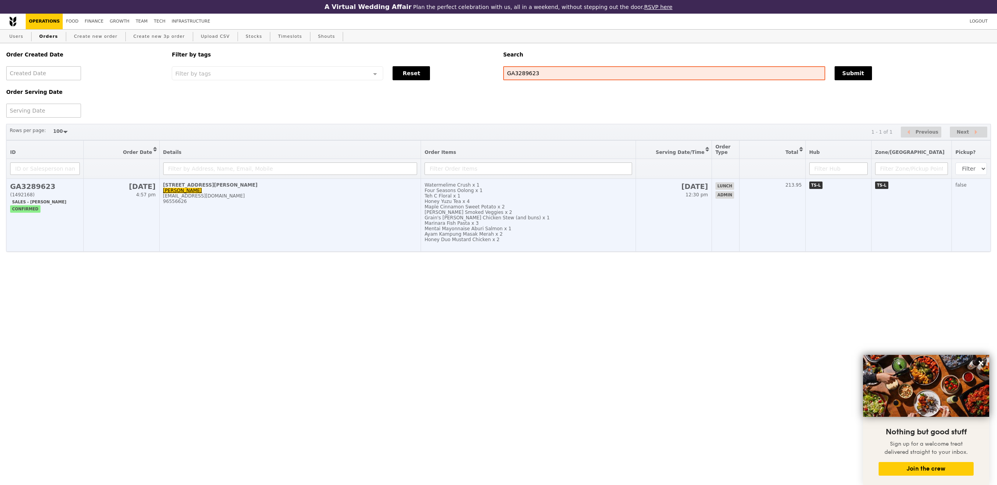
click at [271, 204] on div "96556626" at bounding box center [290, 201] width 254 height 5
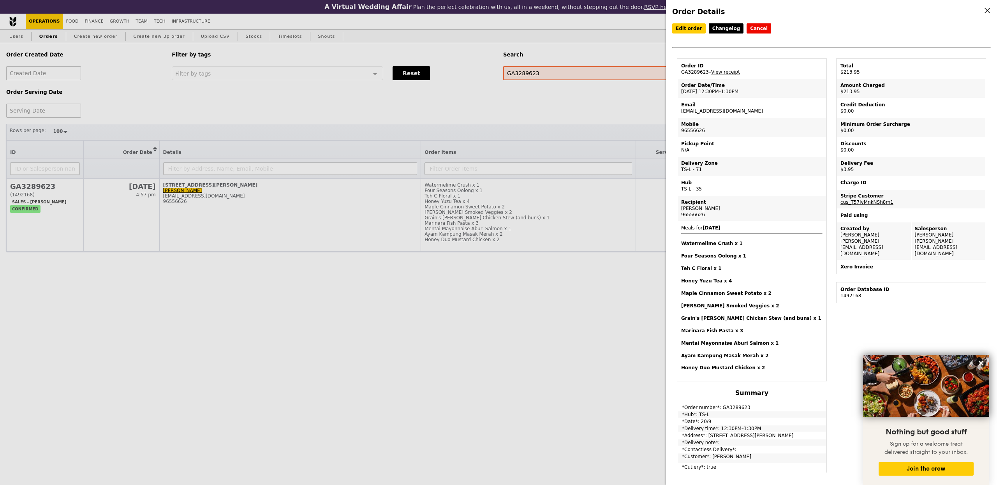
click at [543, 214] on div "Order Details Edit order Changelog Cancel Order ID GA3289623 – View receipt Ord…" at bounding box center [498, 242] width 997 height 485
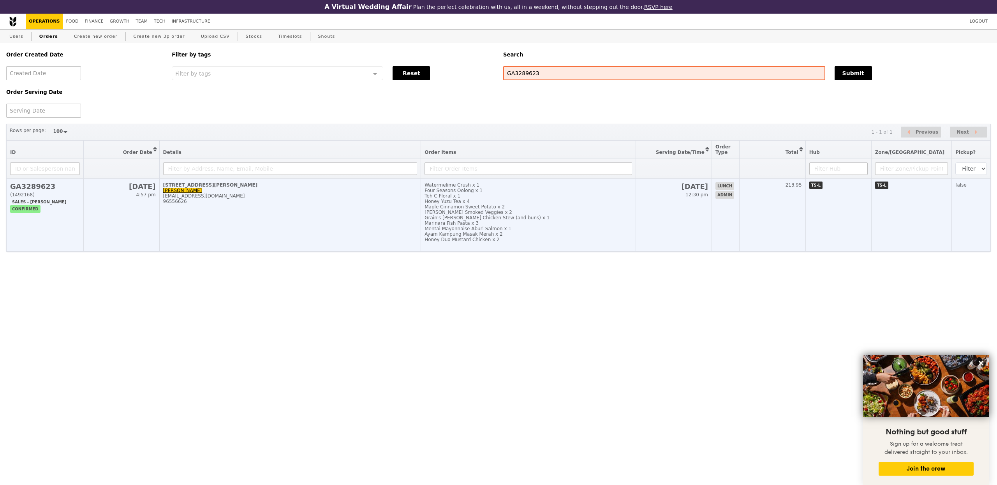
click at [393, 208] on td "26A St. George's Lane, #27-17 Lilian Chua lilianchua2704@gmail.com 96556626" at bounding box center [290, 215] width 262 height 73
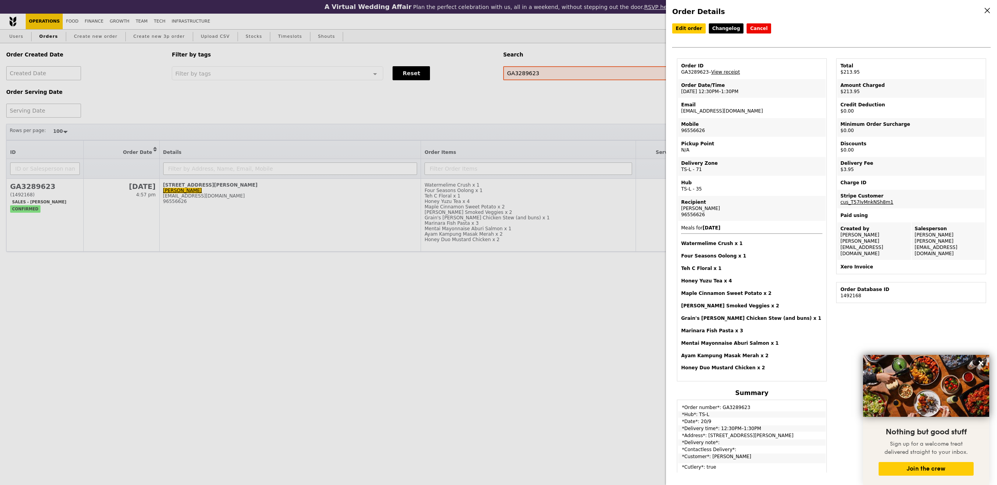
click at [515, 246] on div "Order Details Edit order Changelog Cancel Order ID GA3289623 – View receipt Ord…" at bounding box center [498, 242] width 997 height 485
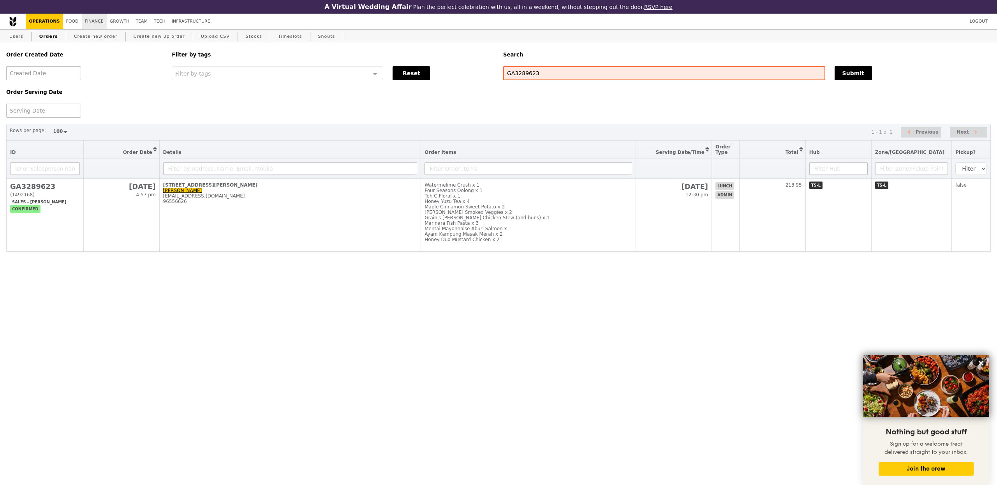
click at [95, 18] on link "Finance" at bounding box center [94, 22] width 25 height 16
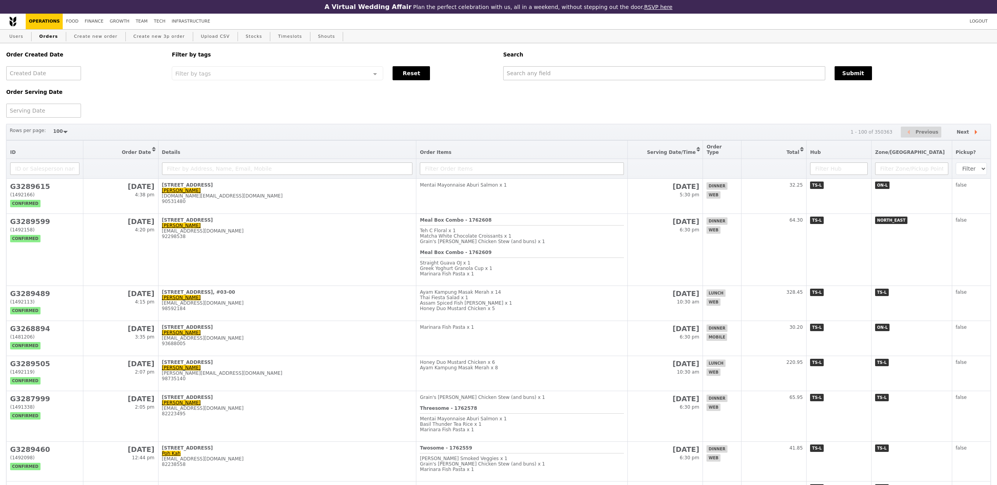
select select "100"
drag, startPoint x: 552, startPoint y: 53, endPoint x: 562, endPoint y: 69, distance: 17.8
click at [553, 55] on h5 "Search" at bounding box center [745, 55] width 487 height 6
click at [562, 70] on input "text" at bounding box center [662, 73] width 321 height 14
paste input "lilianchua2704@gmail.com"
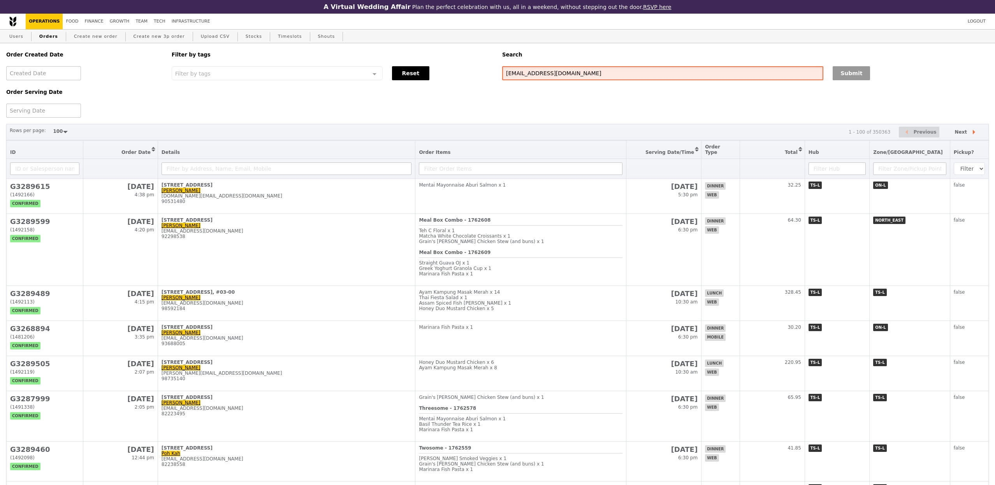
type input "lilianchua2704@gmail.com"
click at [857, 70] on button "Submit" at bounding box center [851, 73] width 37 height 14
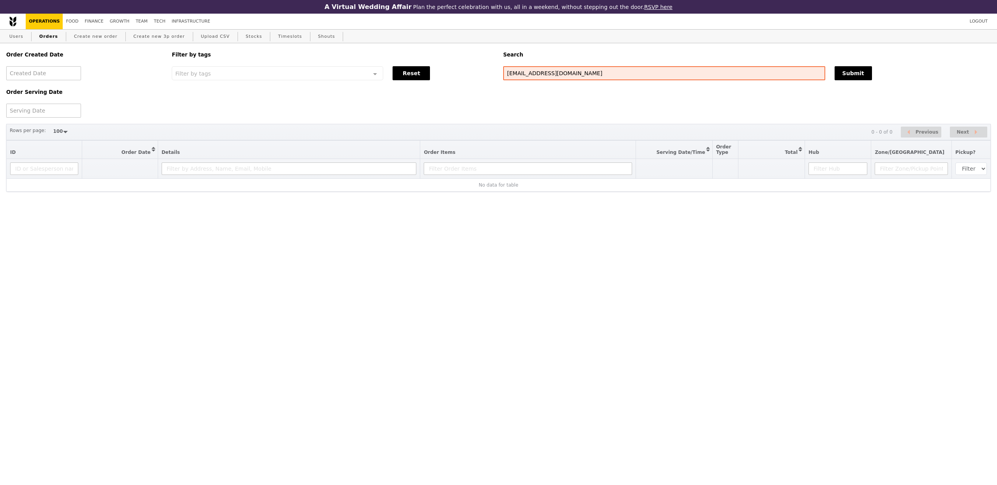
click at [51, 38] on link "Orders" at bounding box center [48, 37] width 25 height 14
click at [52, 39] on link "Orders" at bounding box center [48, 37] width 25 height 14
click at [52, 38] on link "Orders" at bounding box center [48, 37] width 25 height 14
click at [44, 36] on link "Orders" at bounding box center [48, 37] width 25 height 14
click at [11, 21] on img at bounding box center [12, 21] width 7 height 10
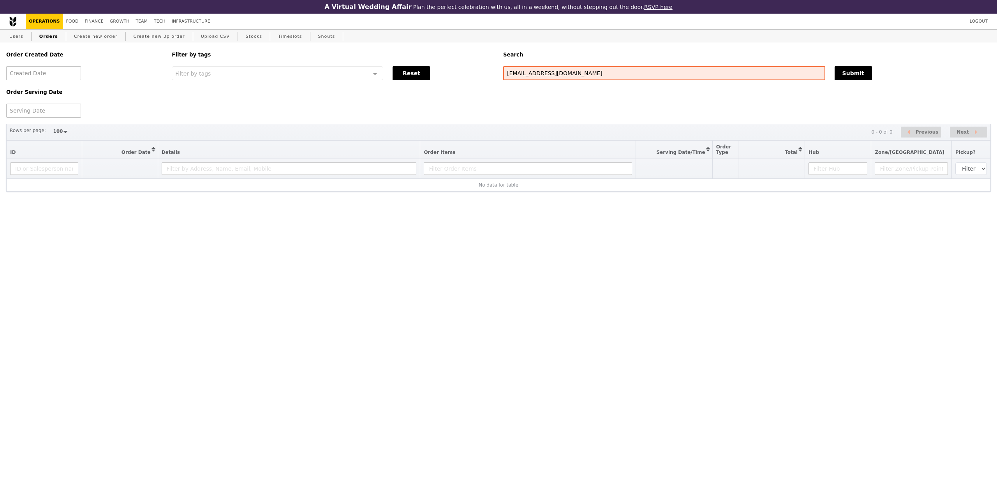
click at [48, 37] on link "Orders" at bounding box center [48, 37] width 25 height 14
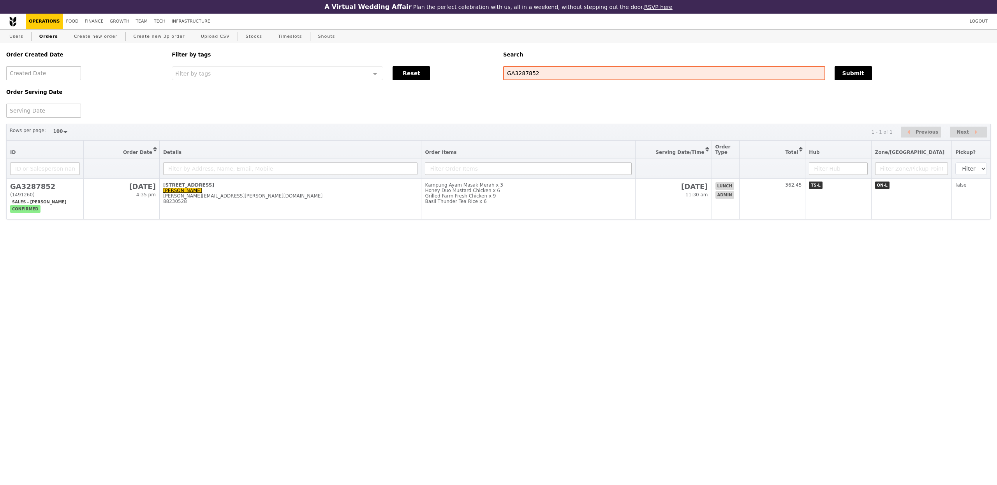
select select "100"
click at [53, 37] on link "Orders" at bounding box center [48, 37] width 25 height 14
select select "100"
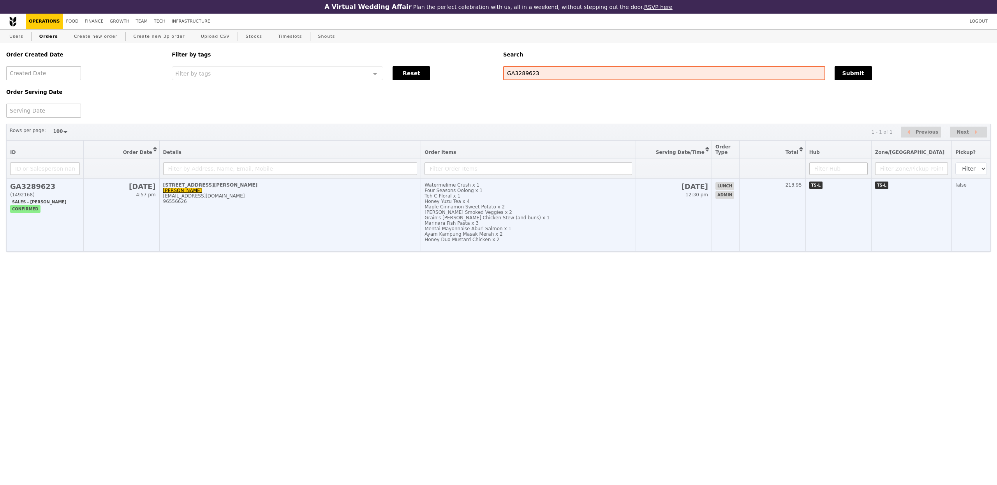
click at [686, 203] on td "20 Sep 12:30 pm" at bounding box center [674, 215] width 76 height 73
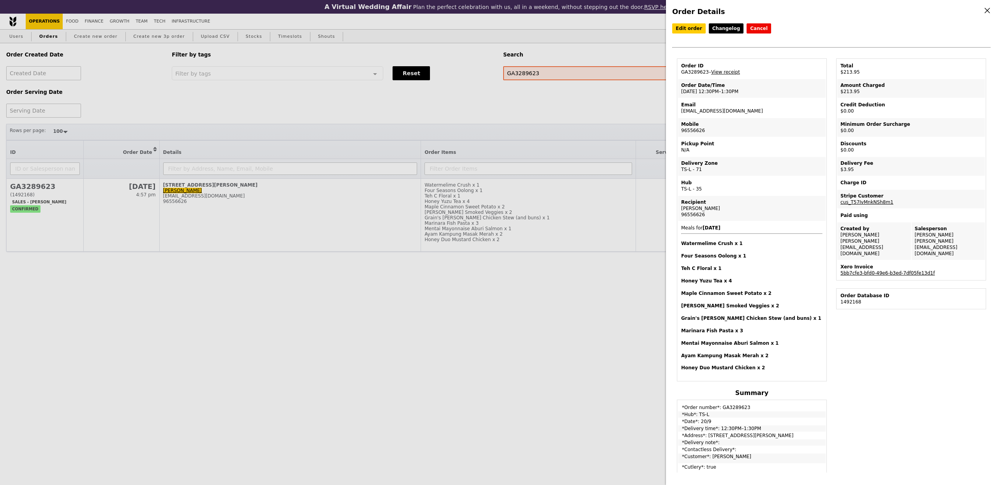
click at [888, 270] on link "5bb7cfe3-bfd0-49e6-b3ed-7df05fe13d1f" at bounding box center [887, 272] width 94 height 5
click at [735, 74] on link "View receipt" at bounding box center [725, 71] width 29 height 5
